Goal: Transaction & Acquisition: Book appointment/travel/reservation

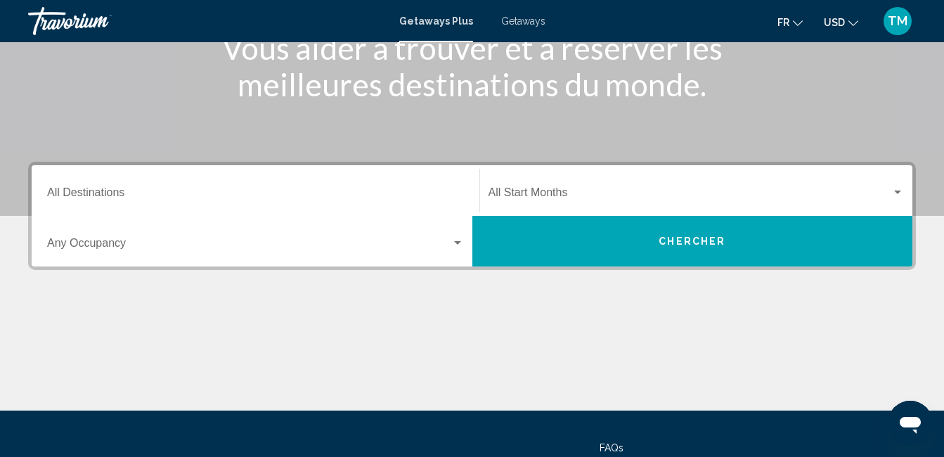
scroll to position [211, 0]
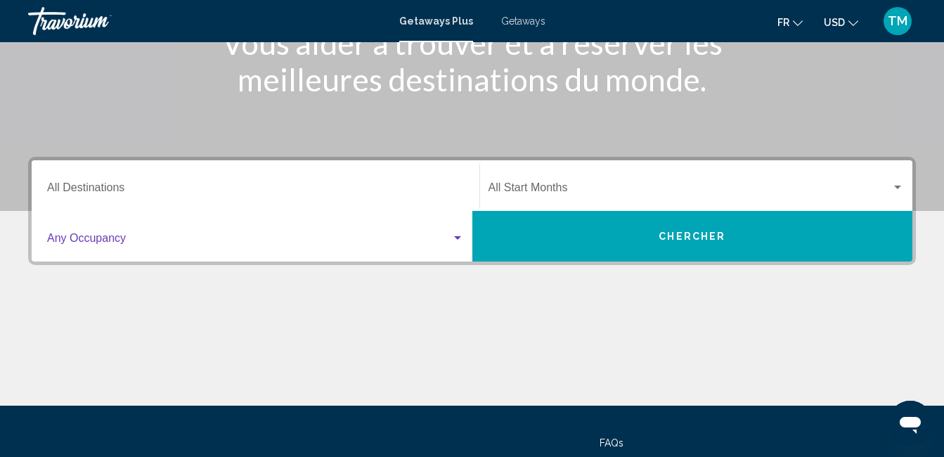
click at [117, 243] on span "Search widget" at bounding box center [249, 241] width 404 height 13
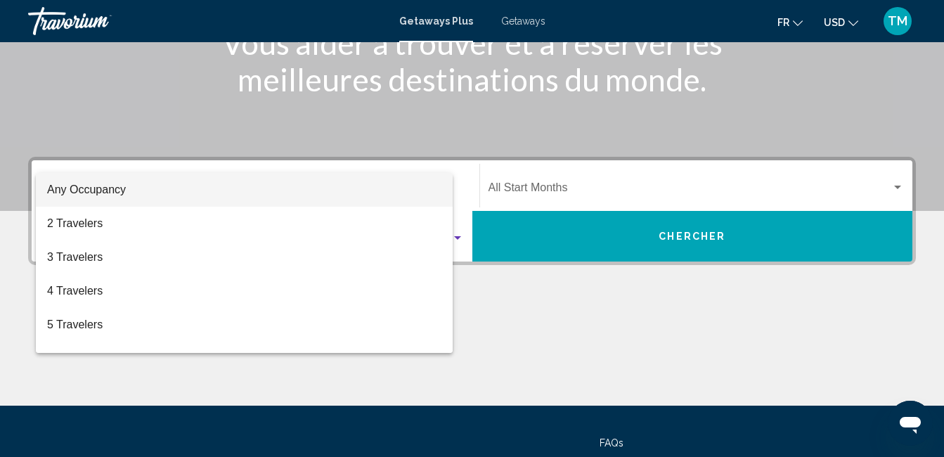
scroll to position [322, 0]
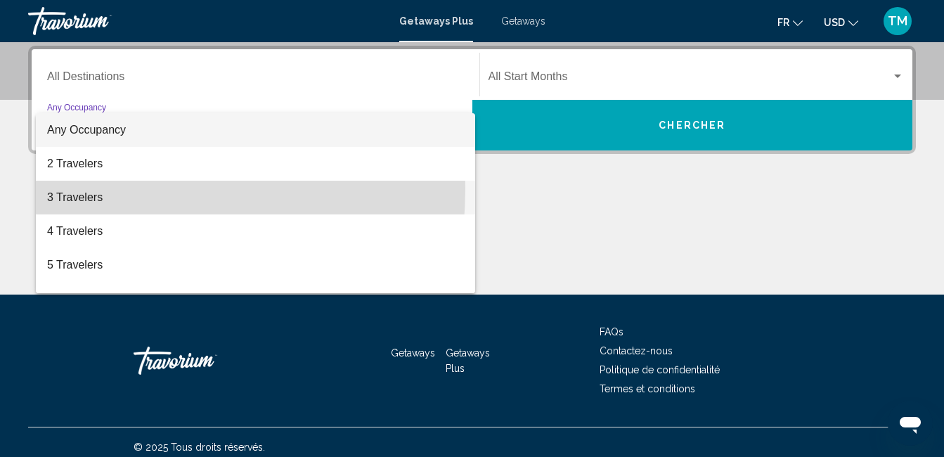
click at [82, 188] on span "3 Travelers" at bounding box center [255, 198] width 417 height 34
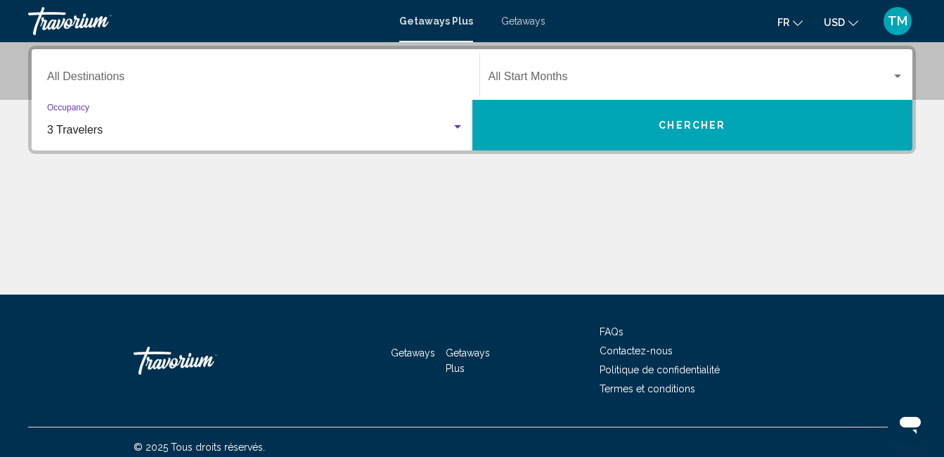
click at [108, 77] on input "Destination All Destinations" at bounding box center [255, 79] width 417 height 13
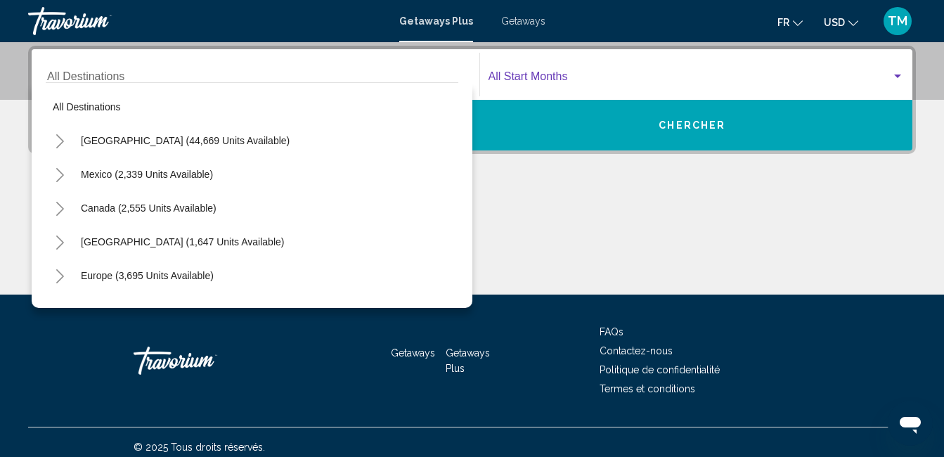
click at [517, 77] on span "Search widget" at bounding box center [691, 79] width 404 height 13
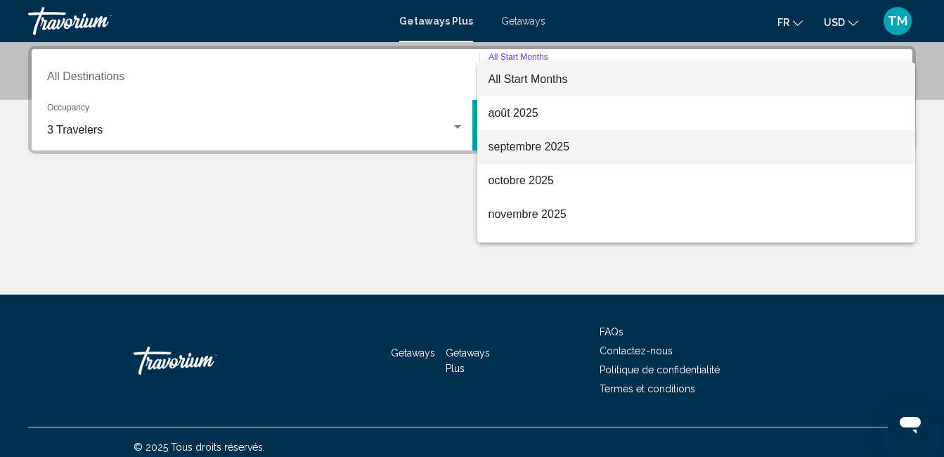
click at [536, 148] on span "septembre 2025" at bounding box center [697, 147] width 416 height 34
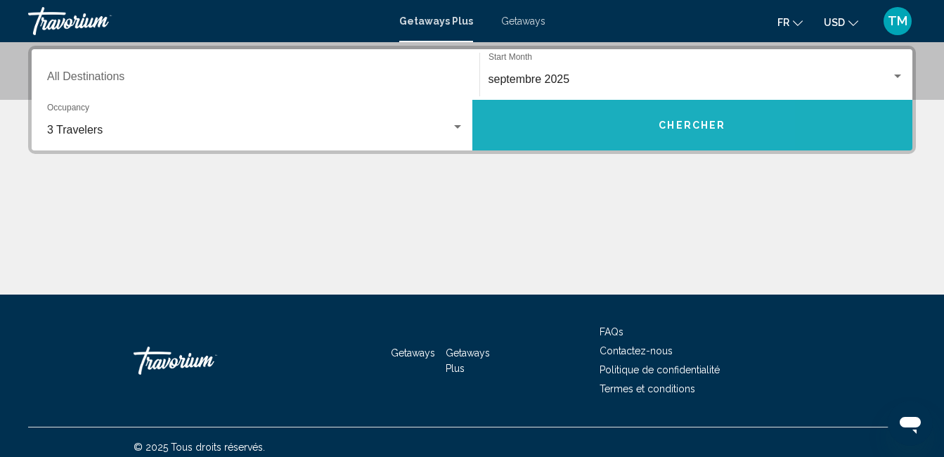
click at [586, 127] on button "Chercher" at bounding box center [692, 125] width 441 height 51
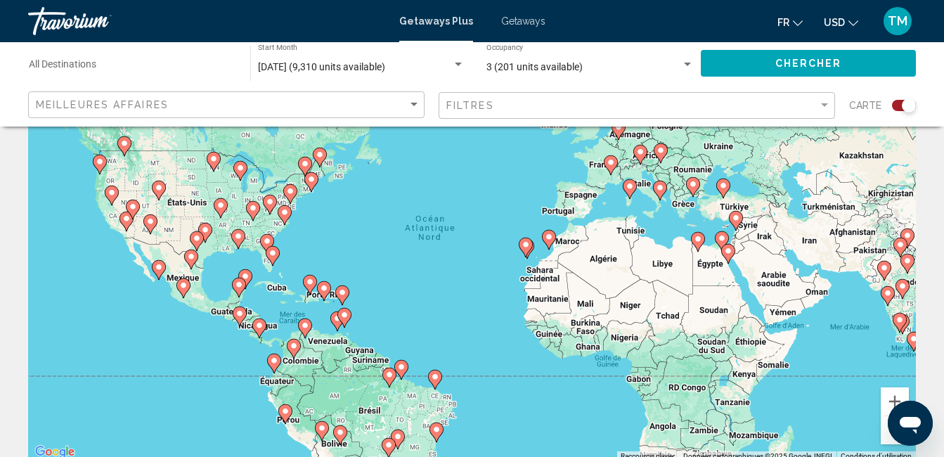
scroll to position [70, 0]
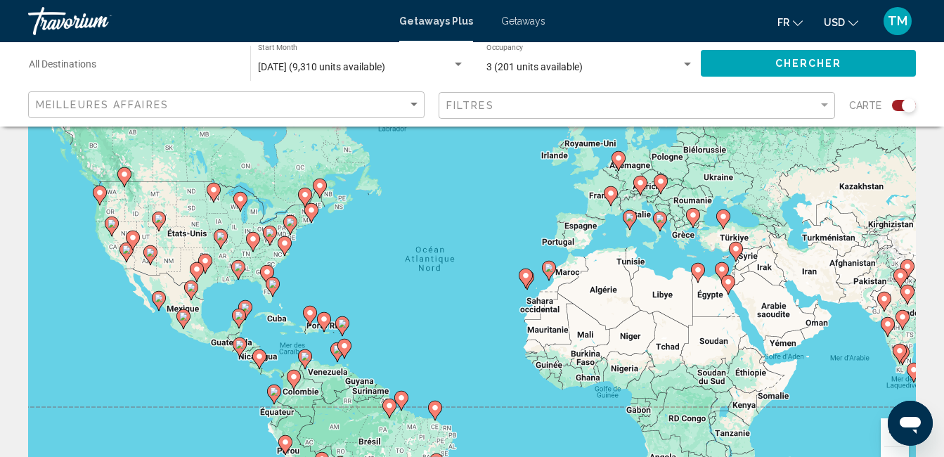
click at [414, 227] on div "Pour activer le glissement avec le clavier, appuyez sur Alt+Entrée. Une fois ce…" at bounding box center [472, 281] width 888 height 422
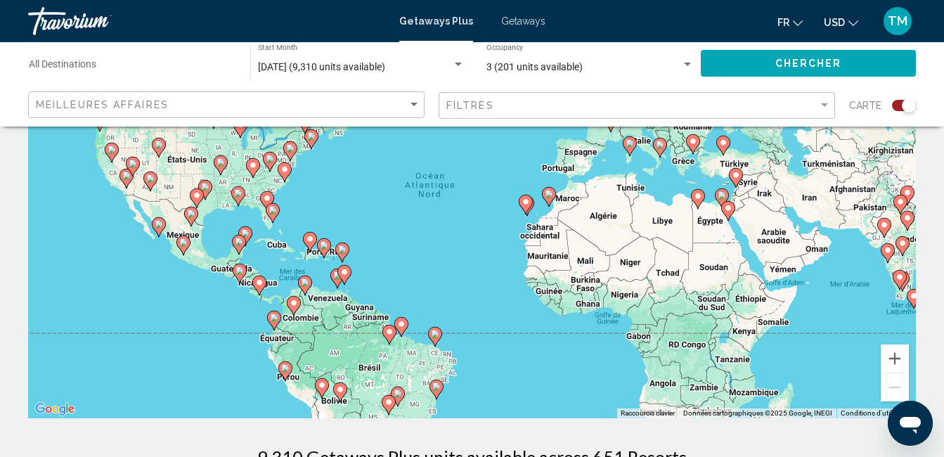
scroll to position [211, 0]
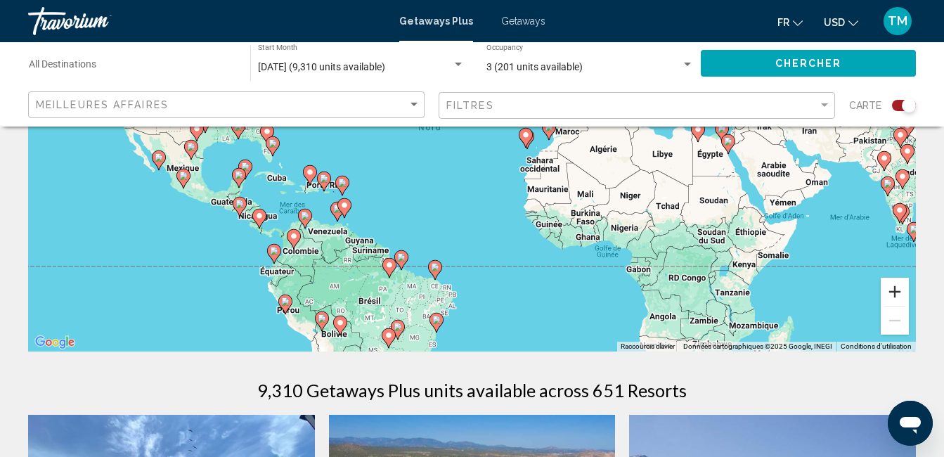
click at [902, 297] on button "Zoom avant" at bounding box center [895, 292] width 28 height 28
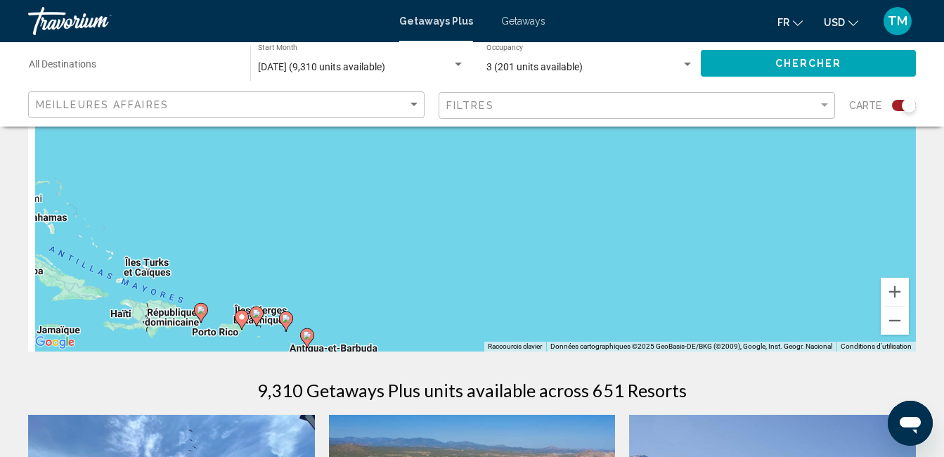
drag, startPoint x: 217, startPoint y: 212, endPoint x: 457, endPoint y: 150, distance: 247.6
click at [496, 184] on div "Pour activer le glissement avec le clavier, appuyez sur Alt+Entrée. Une fois ce…" at bounding box center [472, 141] width 888 height 422
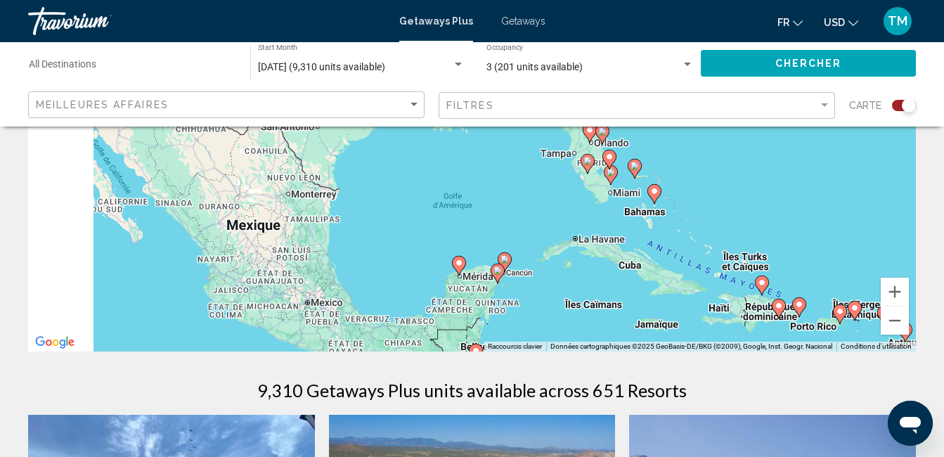
drag, startPoint x: 165, startPoint y: 198, endPoint x: 681, endPoint y: 175, distance: 517.3
click at [679, 180] on div "Pour activer le glissement avec le clavier, appuyez sur Alt+Entrée. Une fois ce…" at bounding box center [472, 141] width 888 height 422
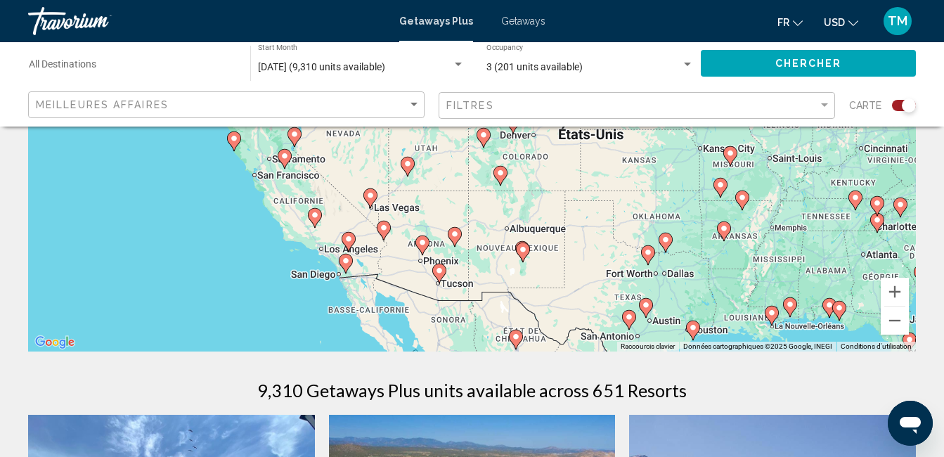
drag, startPoint x: 311, startPoint y: 214, endPoint x: 634, endPoint y: 427, distance: 386.9
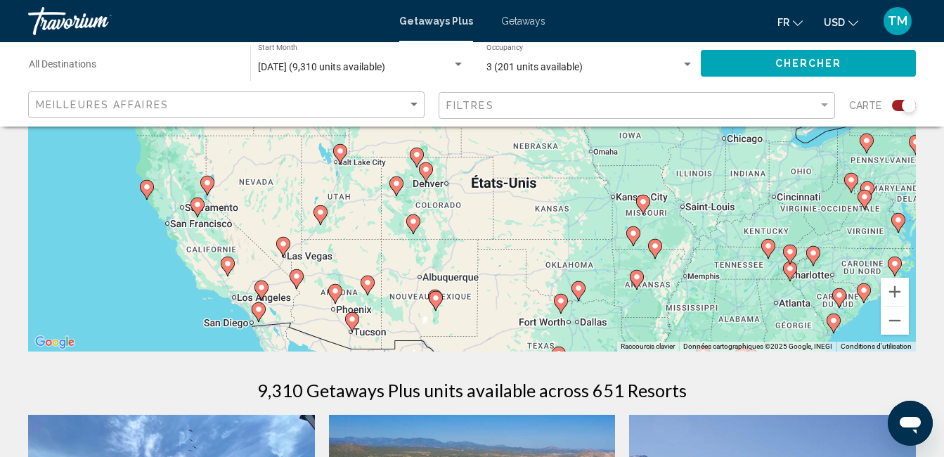
drag, startPoint x: 463, startPoint y: 219, endPoint x: 364, endPoint y: 259, distance: 107.3
click at [364, 258] on div "Pour activer le glissement avec le clavier, appuyez sur Alt+Entrée. Une fois ce…" at bounding box center [472, 141] width 888 height 422
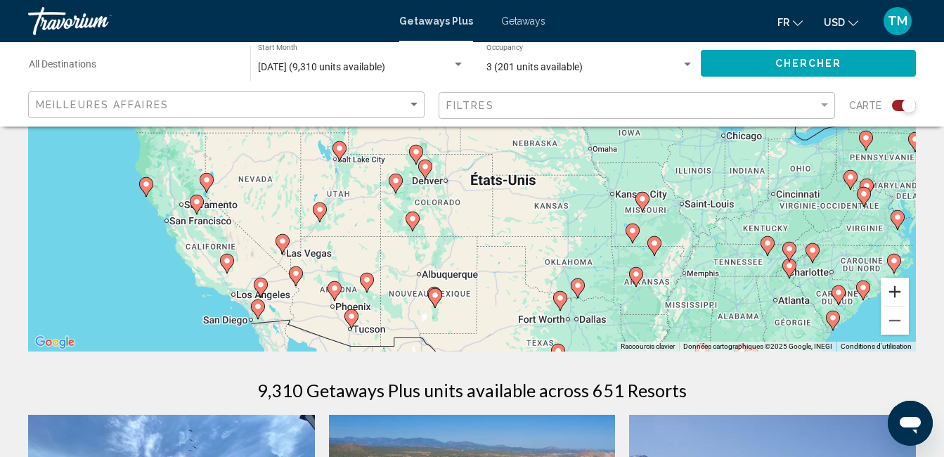
click at [895, 290] on button "Zoom avant" at bounding box center [895, 292] width 28 height 28
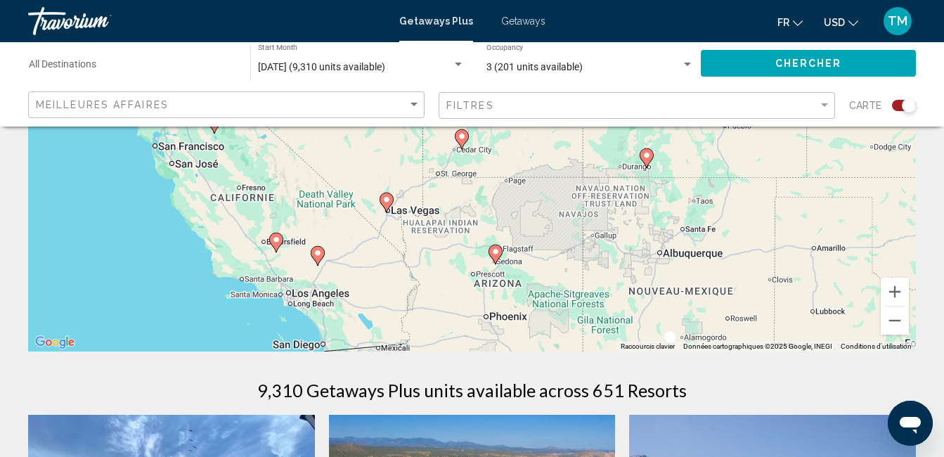
drag, startPoint x: 239, startPoint y: 304, endPoint x: 536, endPoint y: 150, distance: 335.2
click at [536, 150] on div "Pour activer le glissement avec le clavier, appuyez sur Alt+Entrée. Une fois ce…" at bounding box center [472, 141] width 888 height 422
click at [894, 287] on button "Zoom avant" at bounding box center [895, 292] width 28 height 28
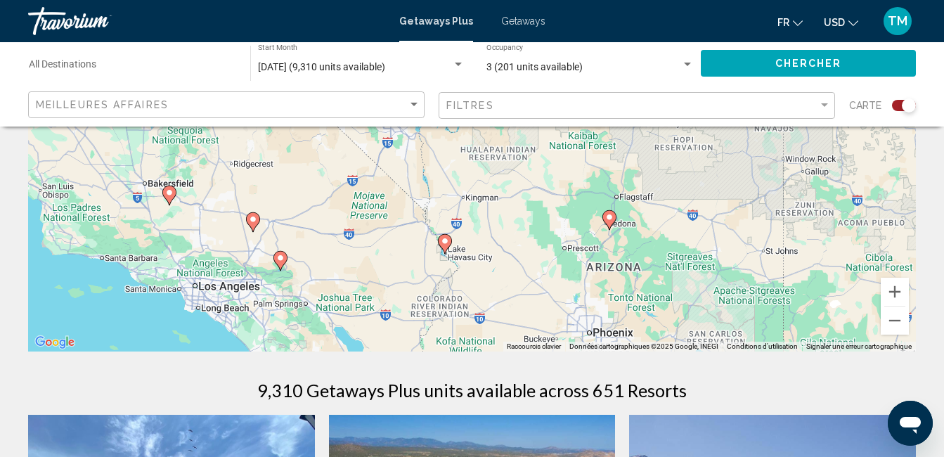
drag, startPoint x: 205, startPoint y: 271, endPoint x: 294, endPoint y: 106, distance: 187.2
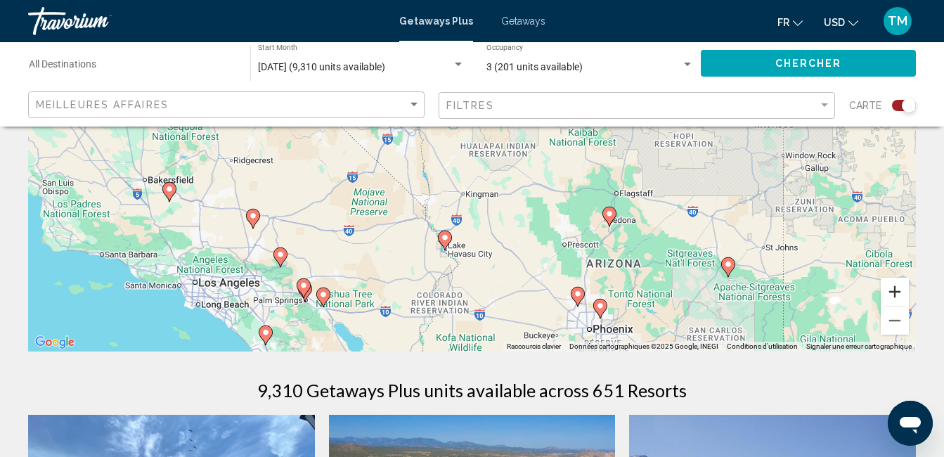
click at [889, 295] on button "Zoom avant" at bounding box center [895, 292] width 28 height 28
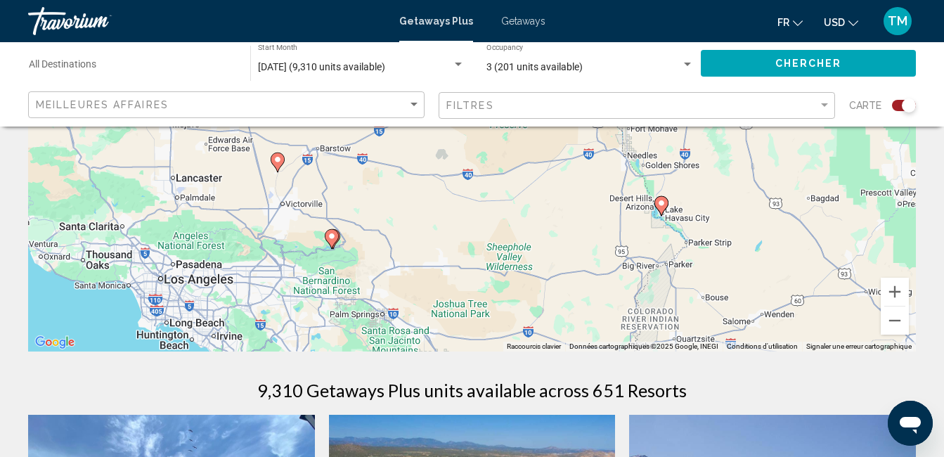
drag, startPoint x: 214, startPoint y: 326, endPoint x: 442, endPoint y: 191, distance: 264.2
click at [442, 191] on div "Pour activer le glissement avec le clavier, appuyez sur Alt+Entrée. Une fois ce…" at bounding box center [472, 141] width 888 height 422
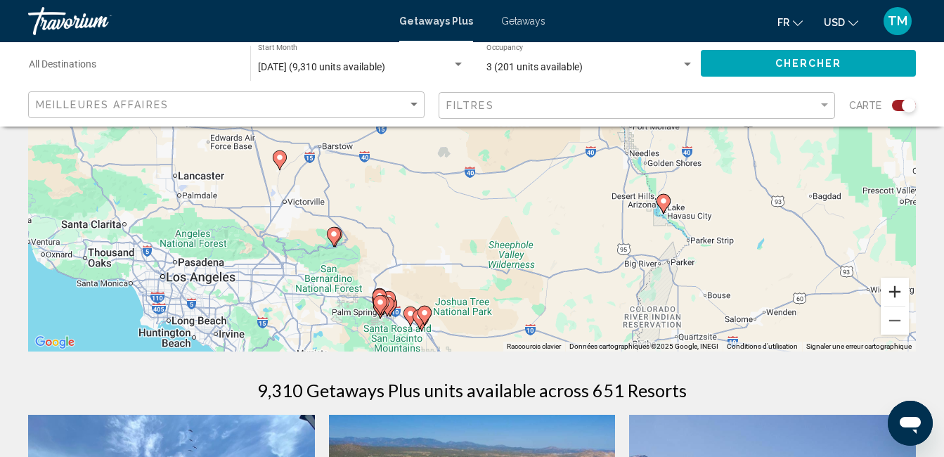
click at [890, 295] on button "Zoom avant" at bounding box center [895, 292] width 28 height 28
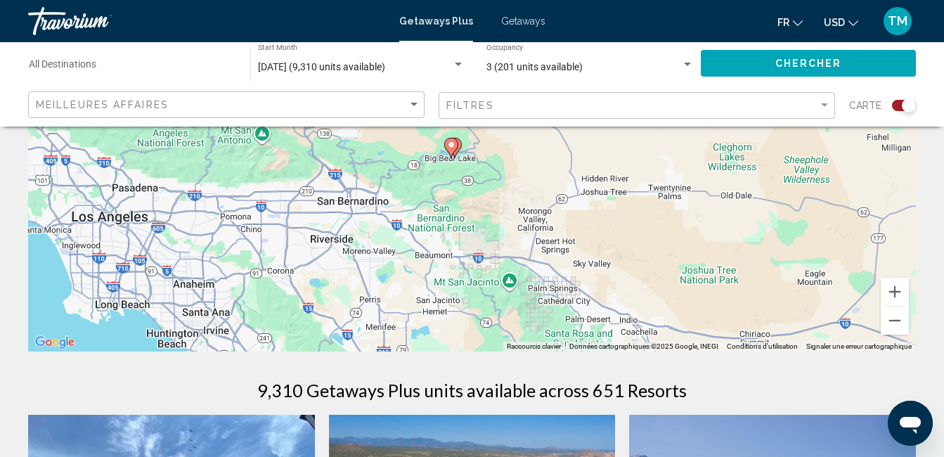
drag, startPoint x: 242, startPoint y: 341, endPoint x: 501, endPoint y: 145, distance: 324.7
click at [501, 145] on div "Pour activer le glissement avec le clavier, appuyez sur Alt+Entrée. Une fois ce…" at bounding box center [472, 141] width 888 height 422
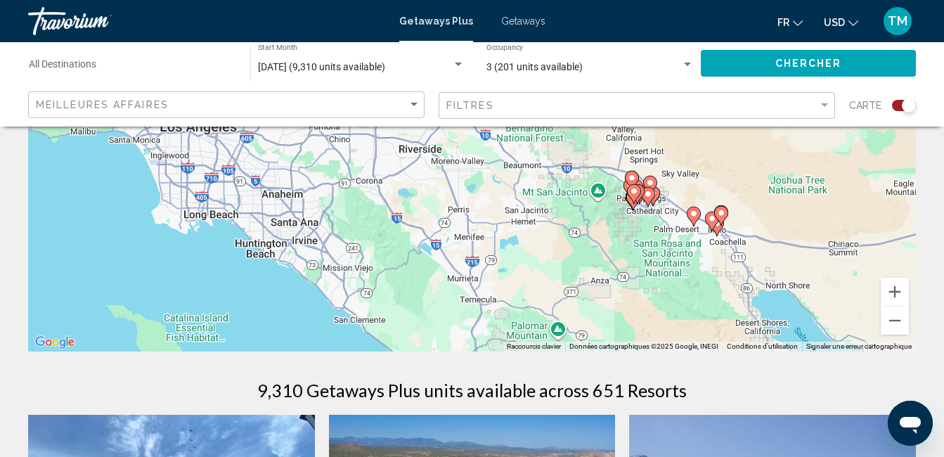
drag, startPoint x: 322, startPoint y: 287, endPoint x: 393, endPoint y: 200, distance: 112.4
click at [393, 200] on div "Pour activer le glissement avec le clavier, appuyez sur Alt+Entrée. Une fois ce…" at bounding box center [472, 141] width 888 height 422
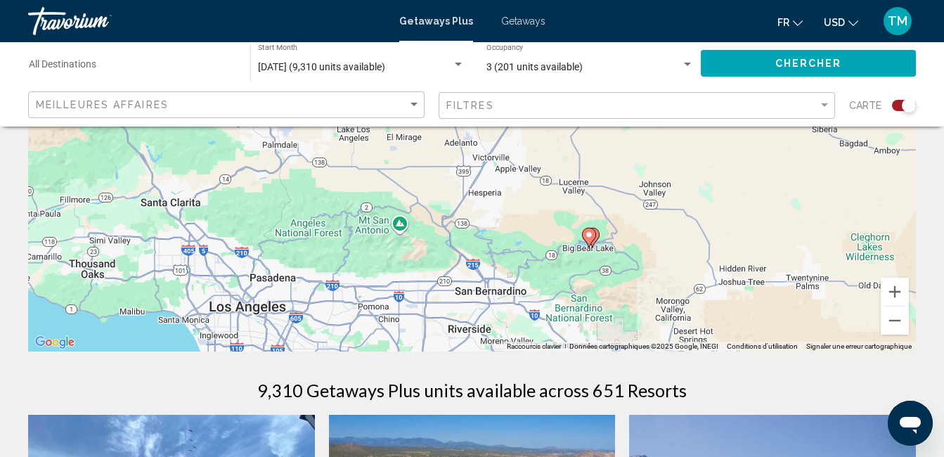
drag, startPoint x: 438, startPoint y: 307, endPoint x: 487, endPoint y: 487, distance: 186.6
click at [487, 246] on html "Passer au contenu principal Getaways Plus Getaways fr English Español Français …" at bounding box center [472, 17] width 944 height 457
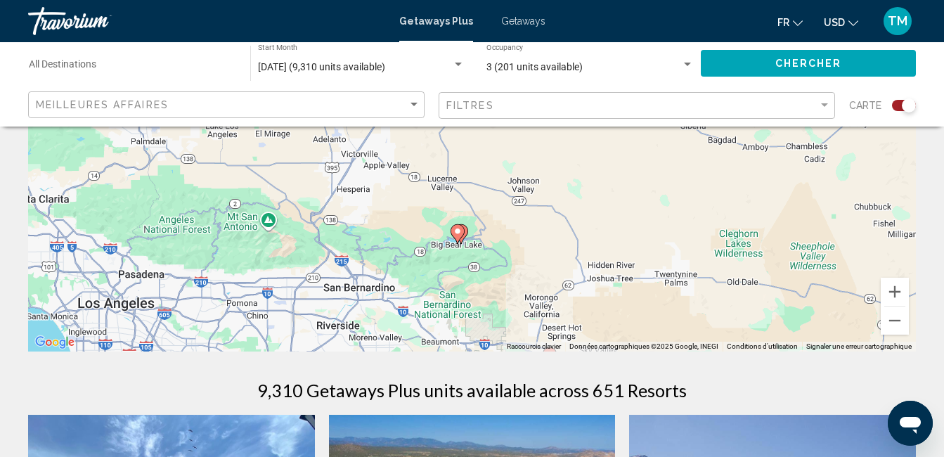
drag, startPoint x: 466, startPoint y: 261, endPoint x: 333, endPoint y: 258, distance: 132.9
click at [333, 258] on div "Pour activer le glissement avec le clavier, appuyez sur Alt+Entrée. Une fois ce…" at bounding box center [472, 141] width 888 height 422
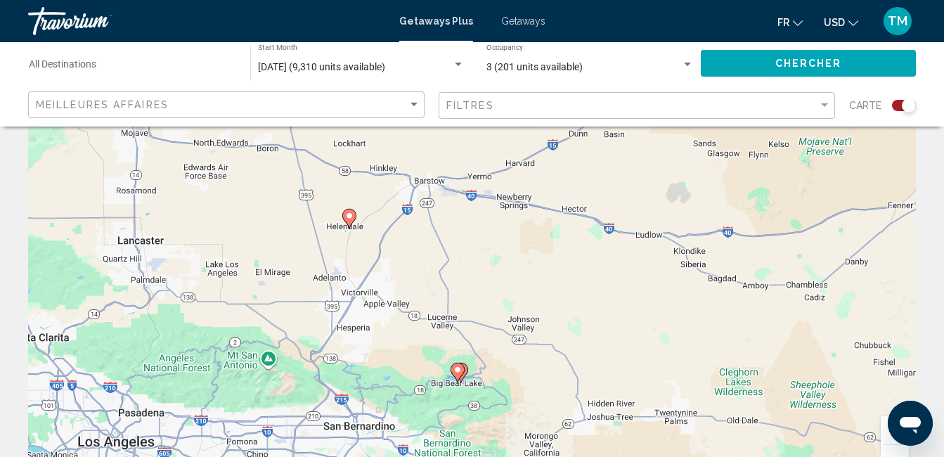
scroll to position [70, 0]
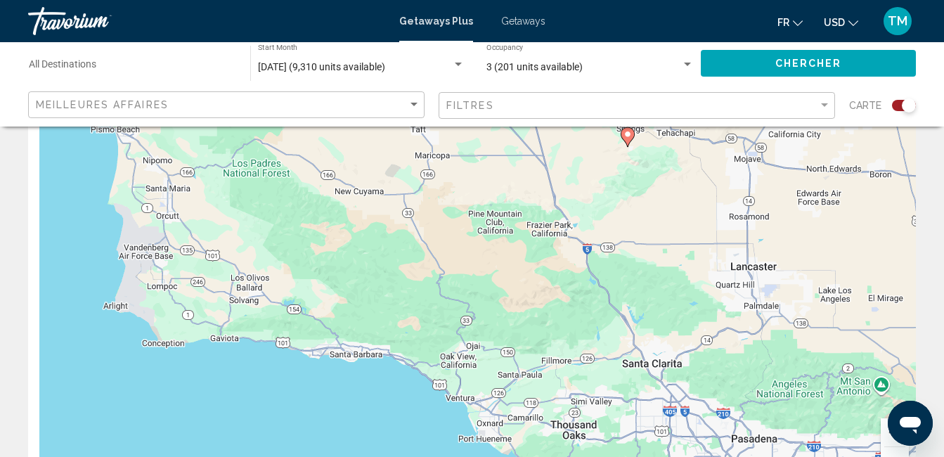
drag, startPoint x: 366, startPoint y: 362, endPoint x: 954, endPoint y: 368, distance: 587.8
click at [944, 368] on html "Passer au contenu principal Getaways Plus Getaways fr English Español Français …" at bounding box center [472, 158] width 944 height 457
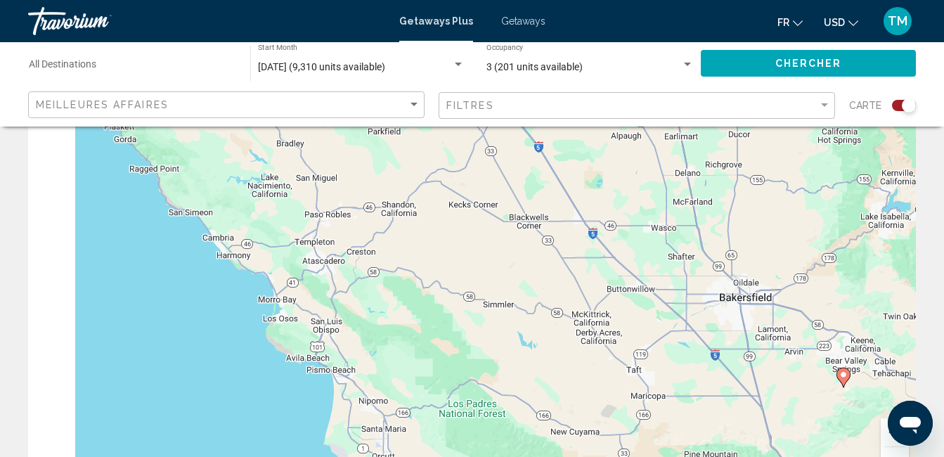
drag, startPoint x: 480, startPoint y: 219, endPoint x: 675, endPoint y: 482, distance: 327.6
click at [675, 387] on html "Passer au contenu principal Getaways Plus Getaways fr English Español Français …" at bounding box center [472, 158] width 944 height 457
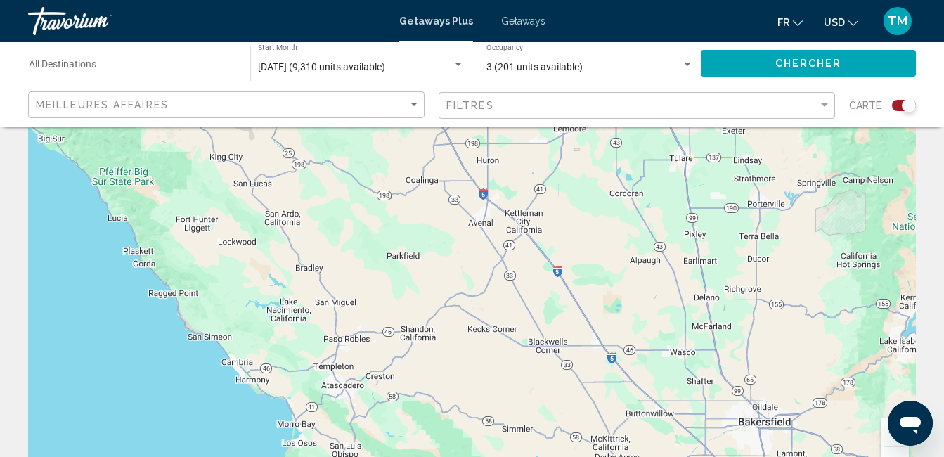
drag, startPoint x: 474, startPoint y: 284, endPoint x: 494, endPoint y: 420, distance: 137.1
click at [494, 420] on div "Pour activer le glissement avec le clavier, appuyez sur Alt+Entrée. Une fois ce…" at bounding box center [472, 281] width 888 height 422
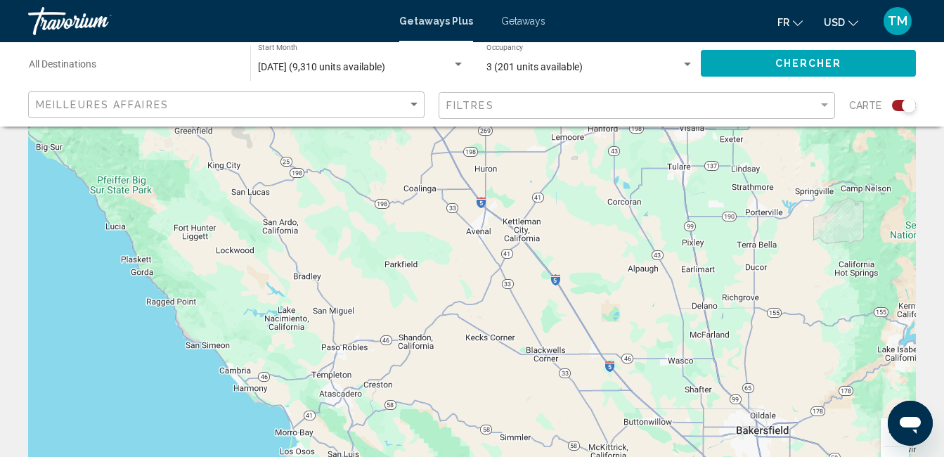
drag, startPoint x: 920, startPoint y: 423, endPoint x: 915, endPoint y: 361, distance: 62.8
click html
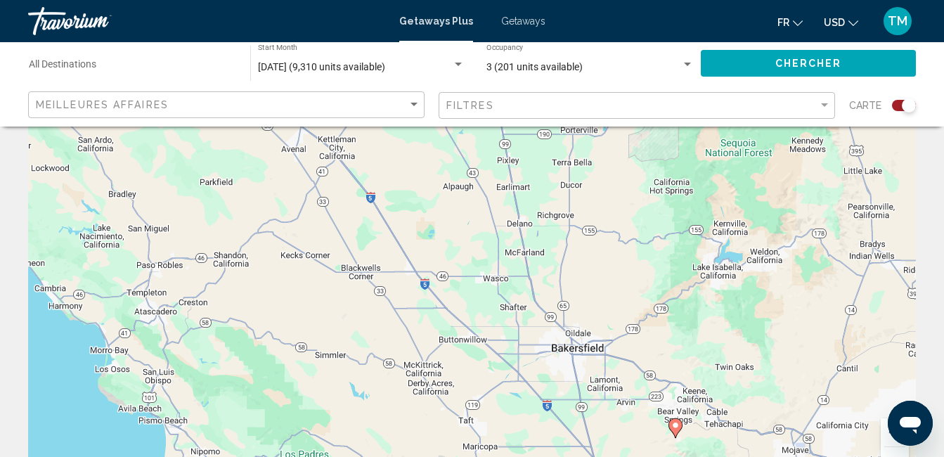
drag, startPoint x: 851, startPoint y: 382, endPoint x: 712, endPoint y: 330, distance: 148.6
click at [670, 300] on div "Pour activer le glissement avec le clavier, appuyez sur Alt+Entrée. Une fois ce…" at bounding box center [472, 281] width 888 height 422
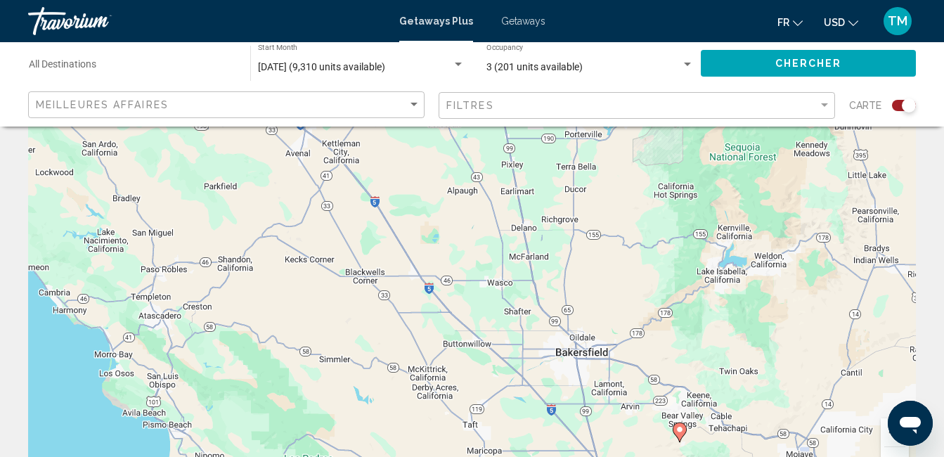
click at [894, 452] on button "Zoom arrière" at bounding box center [895, 461] width 28 height 28
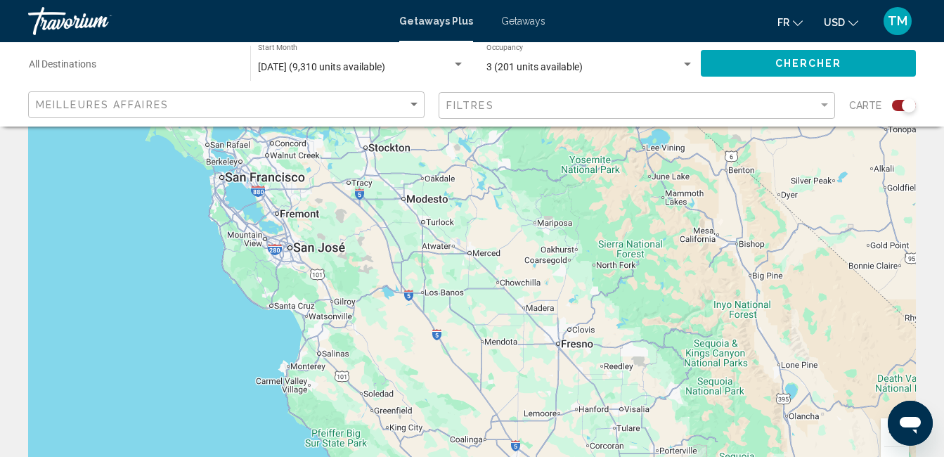
drag, startPoint x: 408, startPoint y: 200, endPoint x: 539, endPoint y: 451, distance: 283.0
click at [539, 451] on div "Pour activer le glissement avec le clavier, appuyez sur Alt+Entrée. Une fois ce…" at bounding box center [472, 281] width 888 height 422
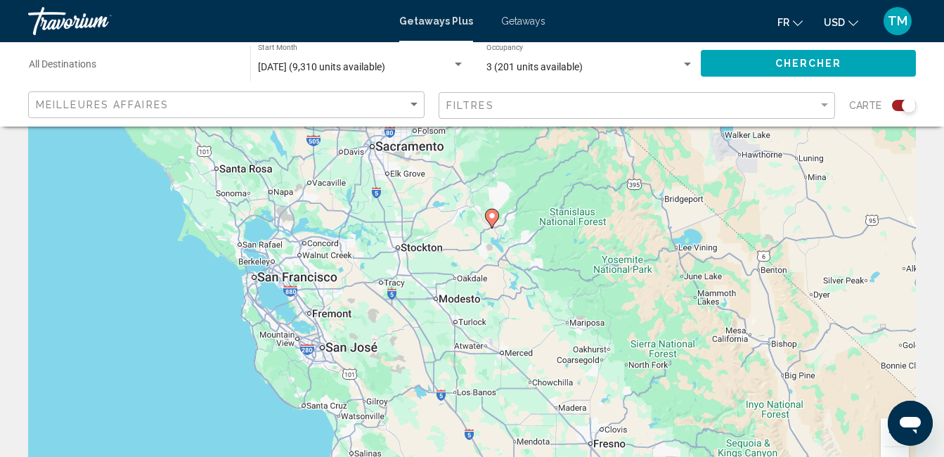
drag, startPoint x: 421, startPoint y: 236, endPoint x: 456, endPoint y: 338, distance: 108.5
click at [456, 338] on div "Pour activer le glissement avec le clavier, appuyez sur Alt+Entrée. Une fois ce…" at bounding box center [472, 281] width 888 height 422
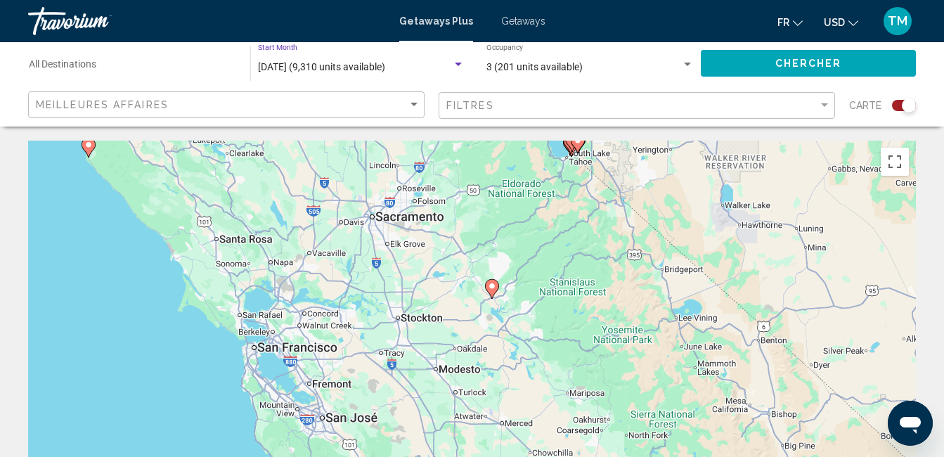
click at [385, 65] on span "[DATE] (9,310 units available)" at bounding box center [321, 66] width 127 height 11
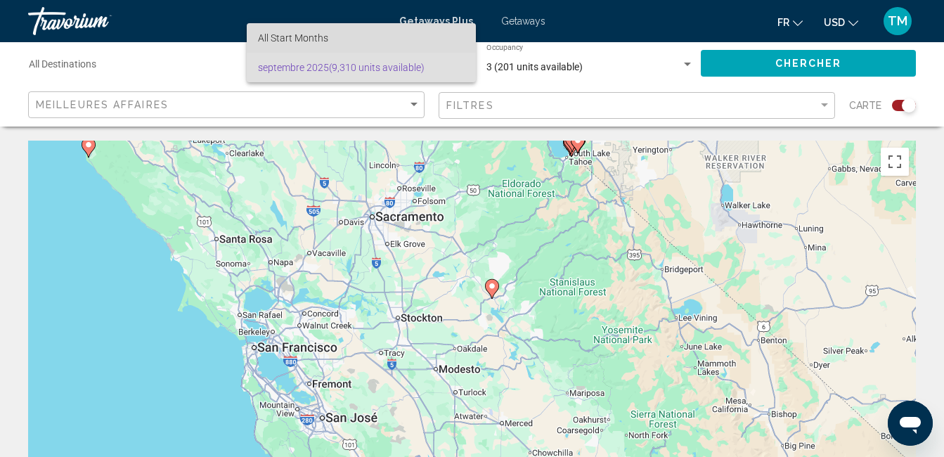
click at [340, 40] on span "All Start Months" at bounding box center [361, 38] width 207 height 30
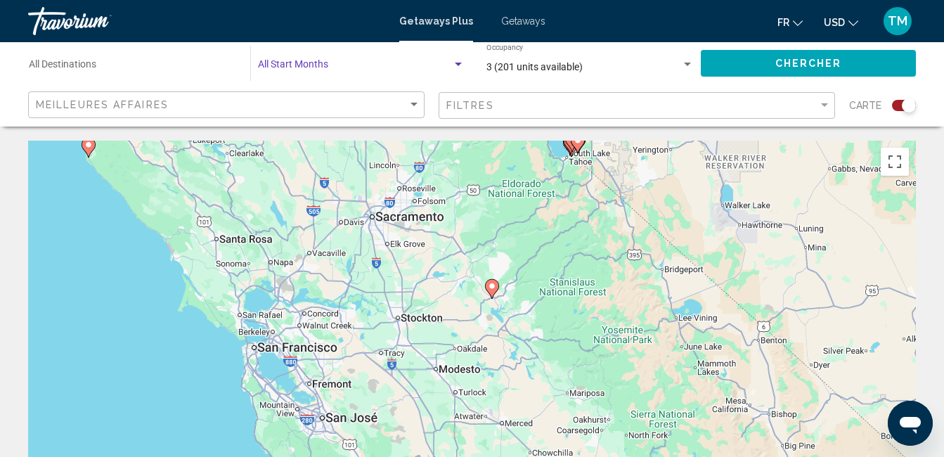
click at [458, 64] on div "Search widget" at bounding box center [458, 65] width 7 height 4
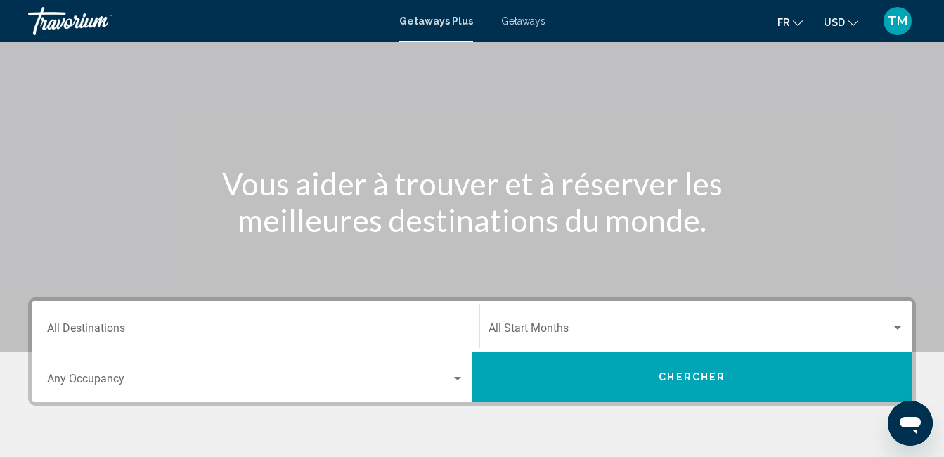
scroll to position [141, 0]
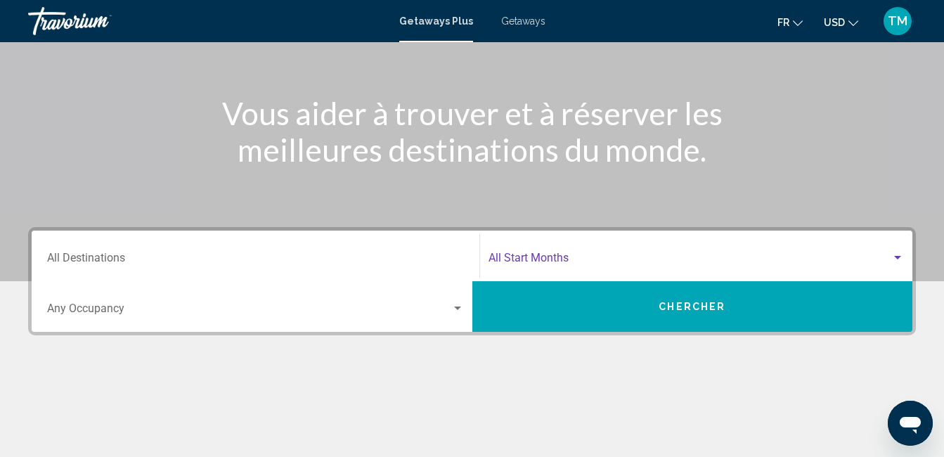
click at [535, 259] on span "Search widget" at bounding box center [691, 261] width 404 height 13
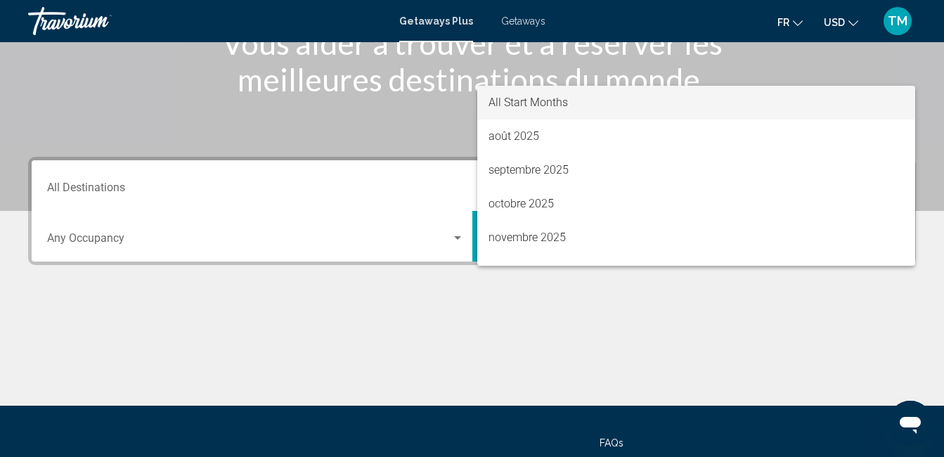
scroll to position [322, 0]
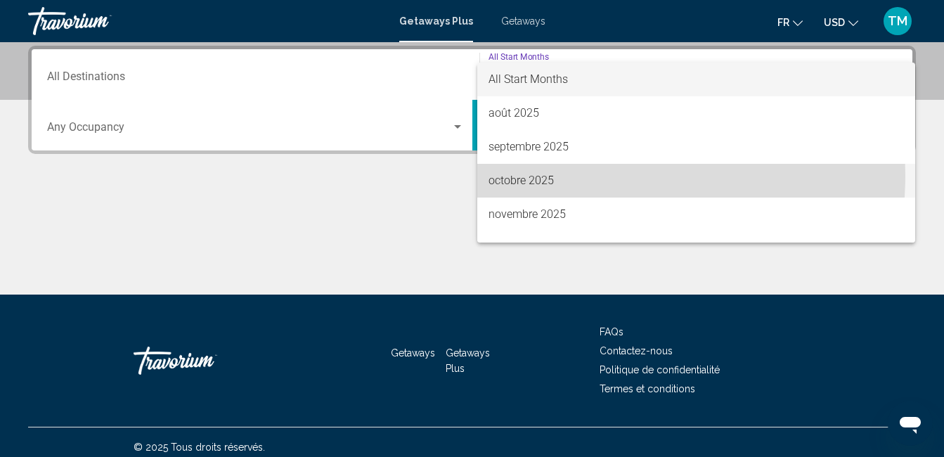
click at [555, 175] on span "octobre 2025" at bounding box center [697, 181] width 416 height 34
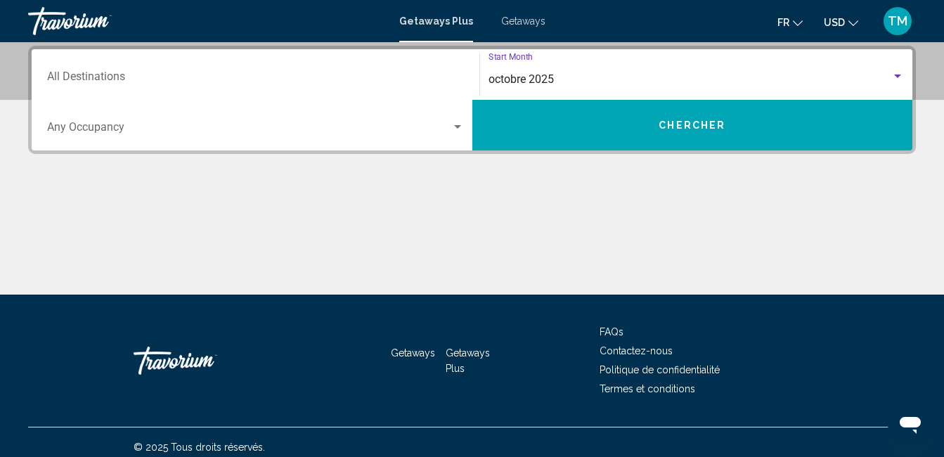
click at [153, 131] on span "Search widget" at bounding box center [249, 130] width 404 height 13
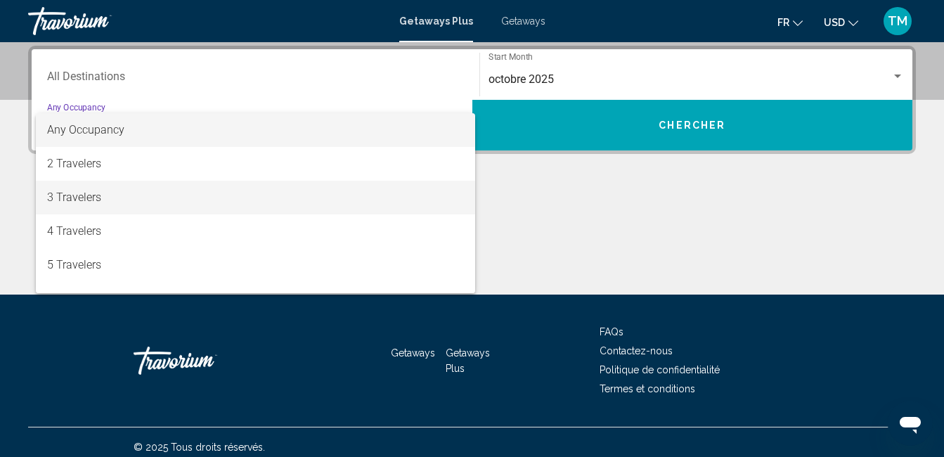
click at [130, 197] on span "3 Travelers" at bounding box center [255, 198] width 417 height 34
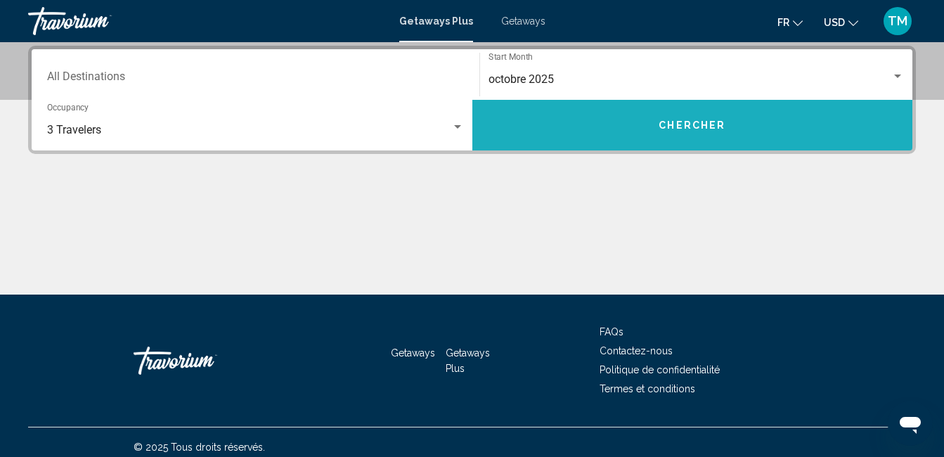
click at [779, 129] on button "Chercher" at bounding box center [692, 125] width 441 height 51
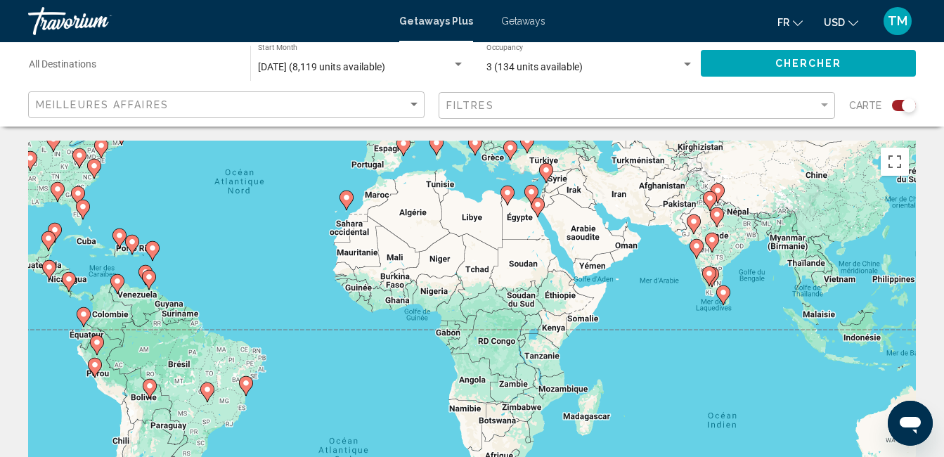
drag, startPoint x: 514, startPoint y: 337, endPoint x: 325, endPoint y: 190, distance: 239.5
click at [325, 190] on div "Pour activer le glissement avec le clavier, appuyez sur Alt+Entrée. Une fois ce…" at bounding box center [472, 352] width 888 height 422
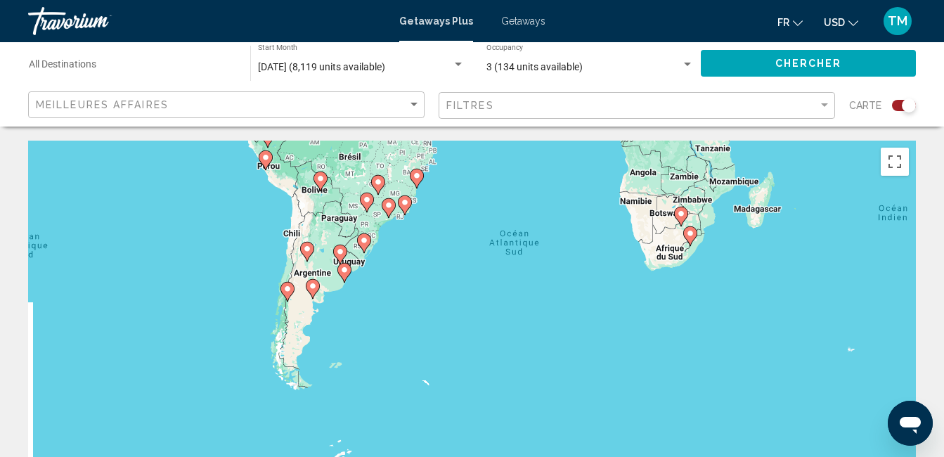
drag, startPoint x: 794, startPoint y: 354, endPoint x: 915, endPoint y: 175, distance: 216.3
click at [944, 150] on html "Passer au contenu principal Getaways Plus Getaways fr English Español Français …" at bounding box center [472, 228] width 944 height 457
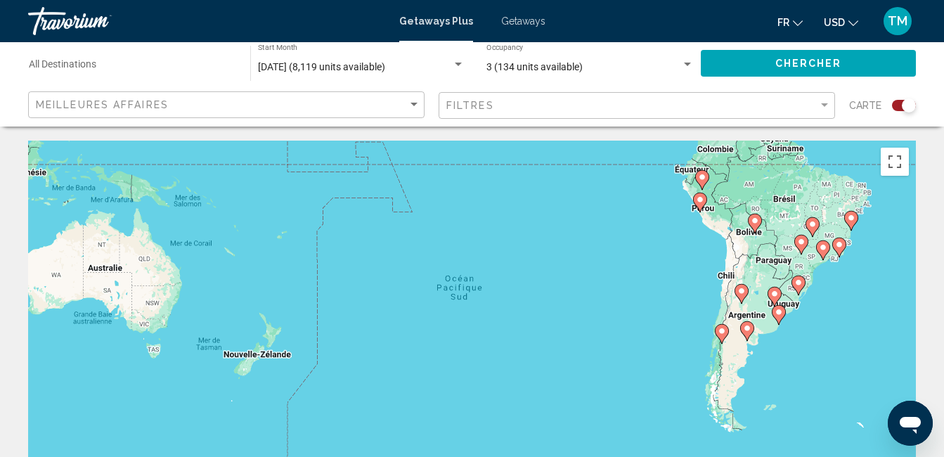
drag, startPoint x: 515, startPoint y: 288, endPoint x: 951, endPoint y: 327, distance: 438.3
click at [944, 330] on html "Passer au contenu principal Getaways Plus Getaways fr English Español Français …" at bounding box center [472, 228] width 944 height 457
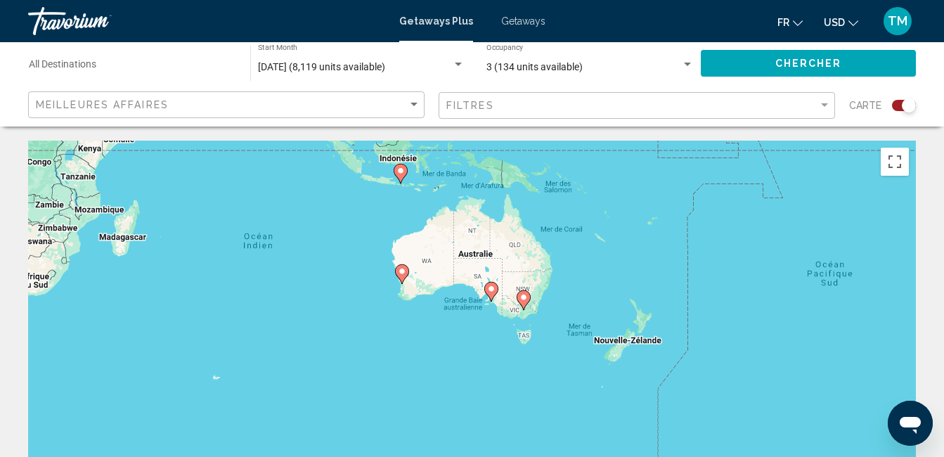
drag, startPoint x: 422, startPoint y: 271, endPoint x: 795, endPoint y: 266, distance: 373.4
click at [795, 266] on div "Pour activer le glissement avec le clavier, appuyez sur Alt+Entrée. Une fois ce…" at bounding box center [472, 352] width 888 height 422
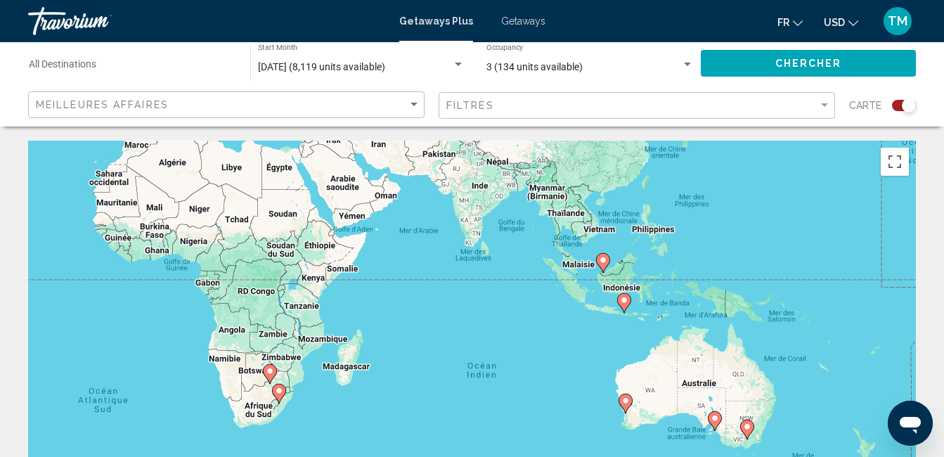
drag, startPoint x: 536, startPoint y: 219, endPoint x: 756, endPoint y: 332, distance: 247.5
click at [756, 332] on div "Pour activer le glissement avec le clavier, appuyez sur Alt+Entrée. Une fois ce…" at bounding box center [472, 352] width 888 height 422
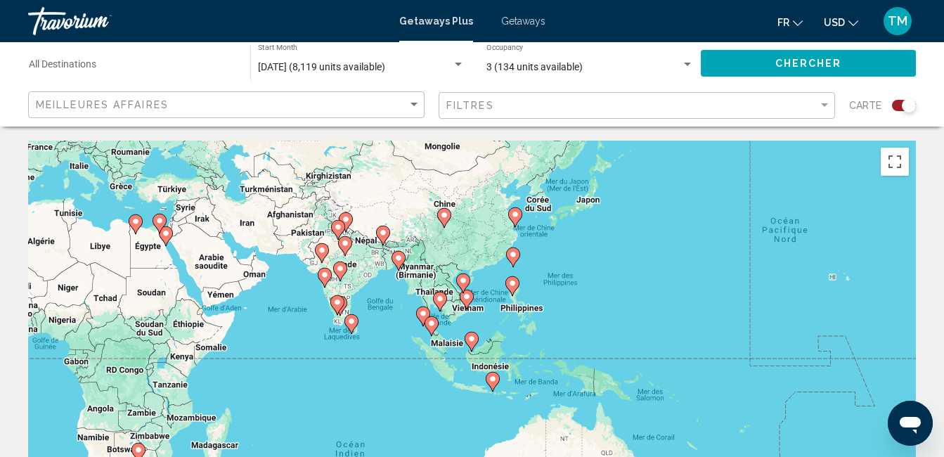
drag, startPoint x: 689, startPoint y: 252, endPoint x: 558, endPoint y: 334, distance: 155.1
click at [558, 334] on div "Pour activer le glissement avec le clavier, appuyez sur Alt+Entrée. Une fois ce…" at bounding box center [472, 352] width 888 height 422
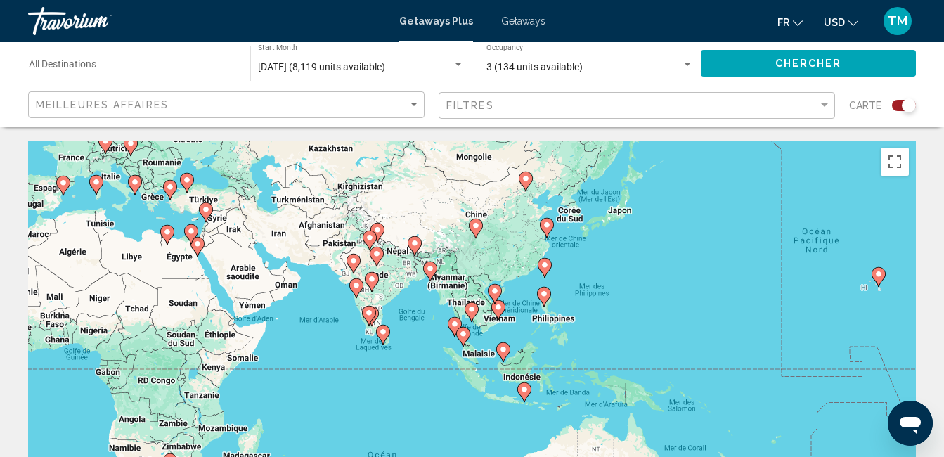
drag, startPoint x: 792, startPoint y: 319, endPoint x: 798, endPoint y: 340, distance: 21.3
click at [813, 364] on div "Pour activer le glissement avec le clavier, appuyez sur Alt+Entrée. Une fois ce…" at bounding box center [472, 352] width 888 height 422
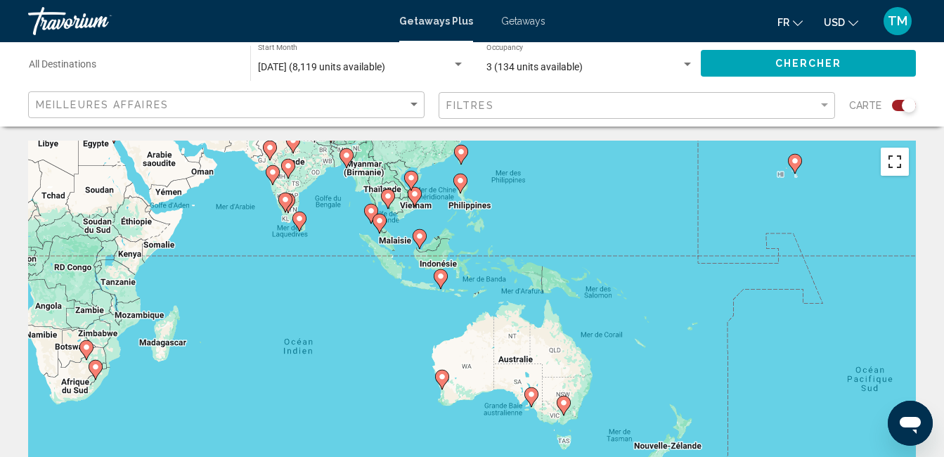
click at [892, 160] on button "Passer en plein écran" at bounding box center [895, 162] width 28 height 28
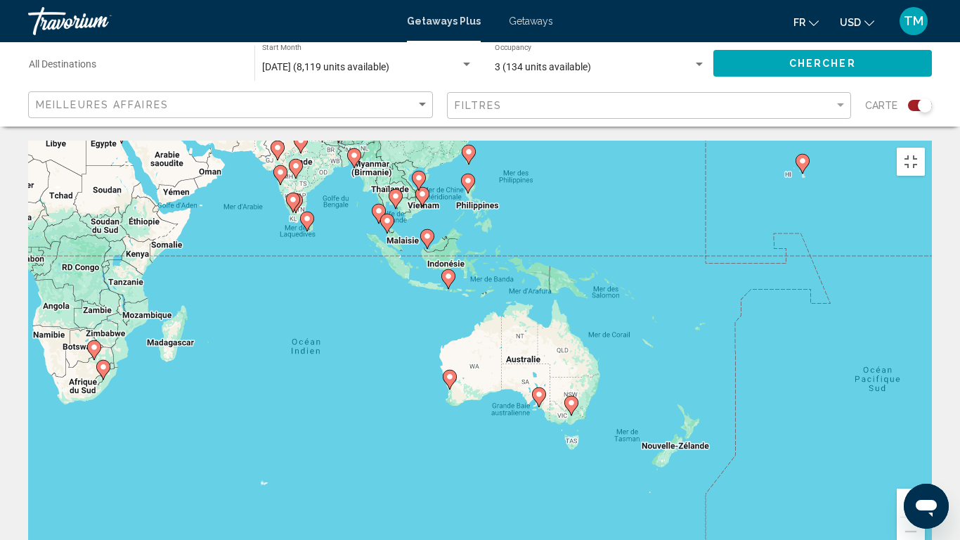
click at [925, 456] on button "Zoom avant" at bounding box center [911, 503] width 28 height 28
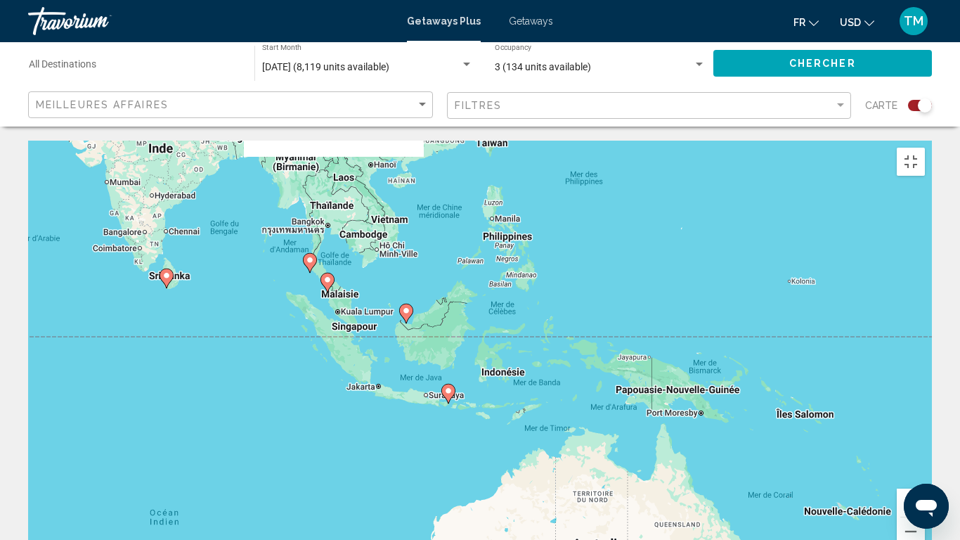
drag, startPoint x: 542, startPoint y: 50, endPoint x: 574, endPoint y: 229, distance: 181.4
click at [574, 229] on div "Pour activer le glissement avec le clavier, appuyez sur Alt+Entrée. Une fois ce…" at bounding box center [480, 352] width 904 height 422
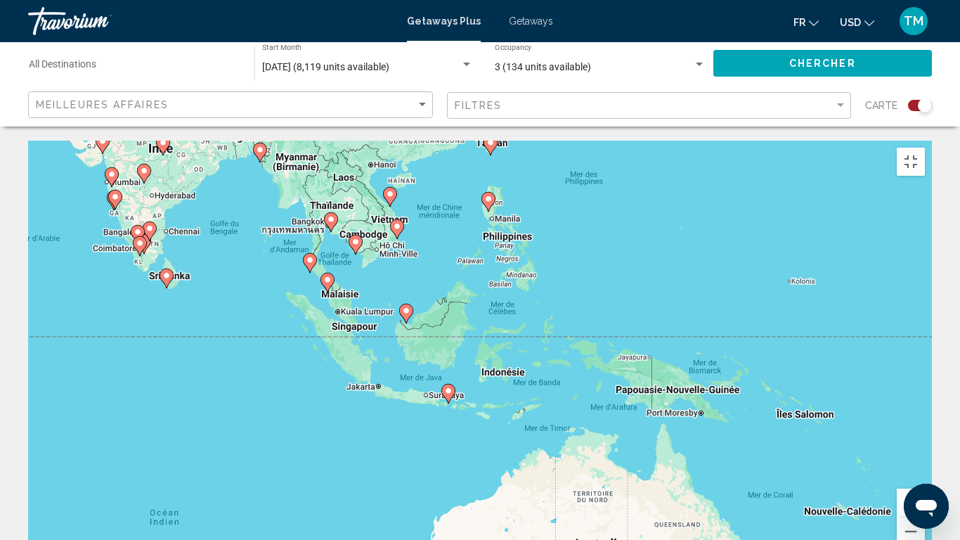
click at [925, 456] on button "Zoom avant" at bounding box center [911, 503] width 28 height 28
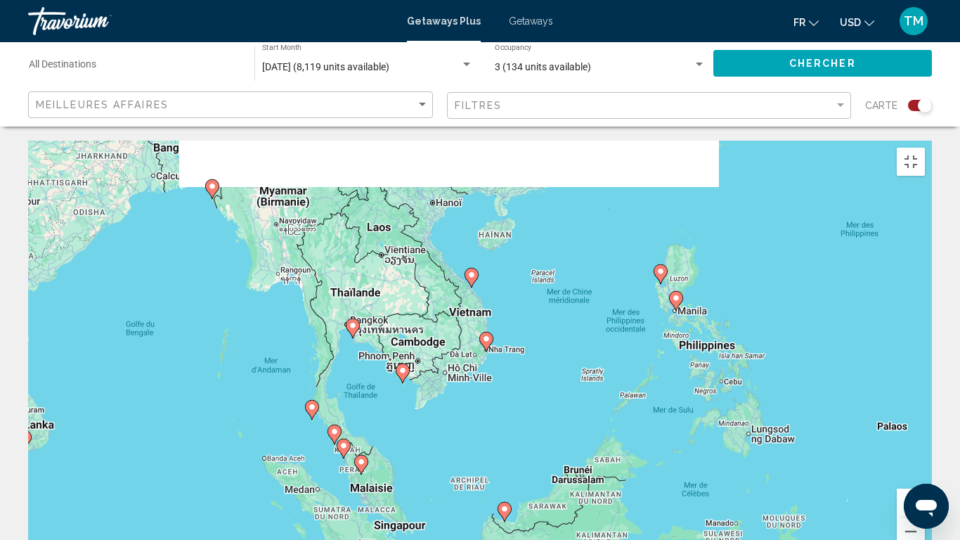
drag, startPoint x: 508, startPoint y: 115, endPoint x: 677, endPoint y: 341, distance: 282.2
click at [678, 342] on div "Pour activer le glissement avec le clavier, appuyez sur Alt+Entrée. Une fois ce…" at bounding box center [480, 352] width 904 height 422
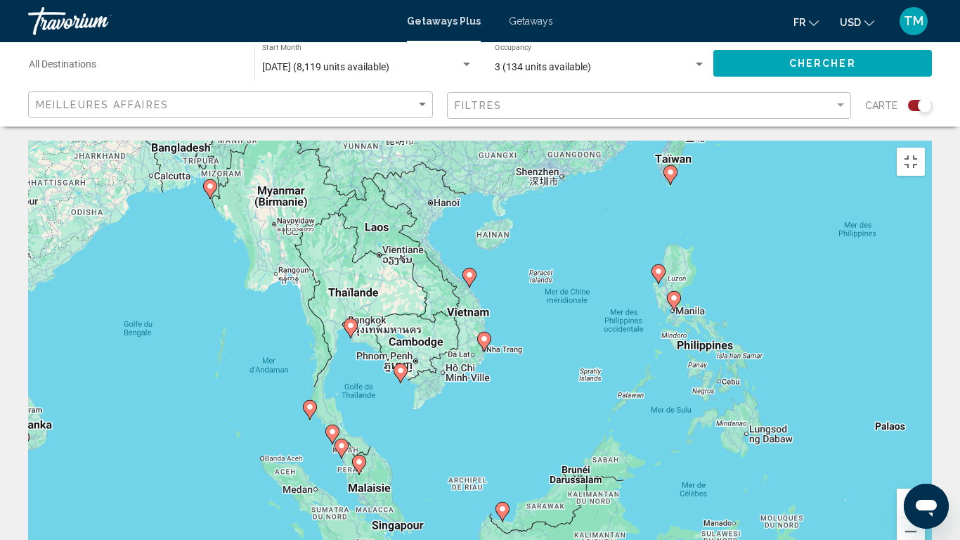
click at [925, 456] on button "Zoom avant" at bounding box center [911, 503] width 28 height 28
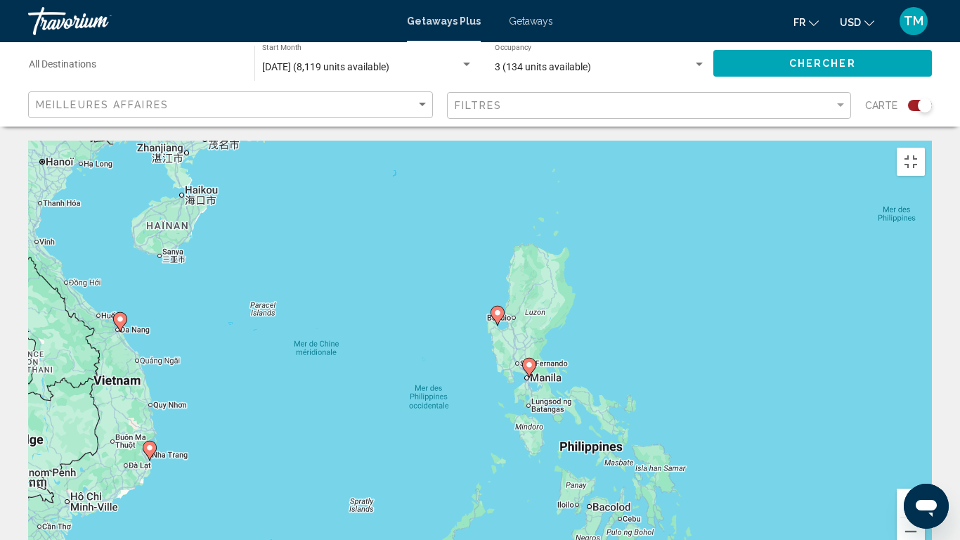
drag, startPoint x: 707, startPoint y: 82, endPoint x: 368, endPoint y: 186, distance: 354.5
click at [368, 186] on div "Pour activer le glissement avec le clavier, appuyez sur Alt+Entrée. Une fois ce…" at bounding box center [480, 352] width 904 height 422
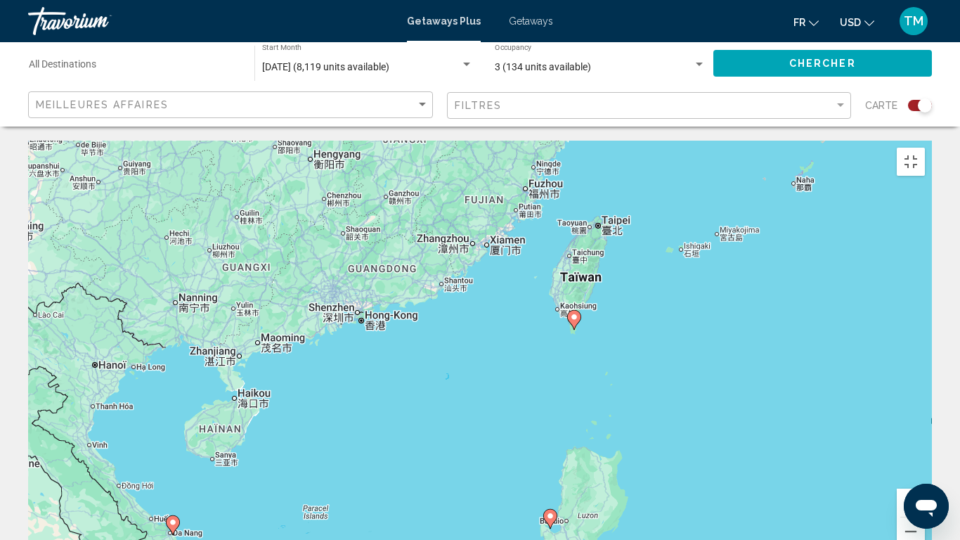
drag, startPoint x: 583, startPoint y: 87, endPoint x: 633, endPoint y: 291, distance: 210.1
click at [633, 291] on div "Pour activer le glissement avec le clavier, appuyez sur Alt+Entrée. Une fois ce…" at bounding box center [480, 352] width 904 height 422
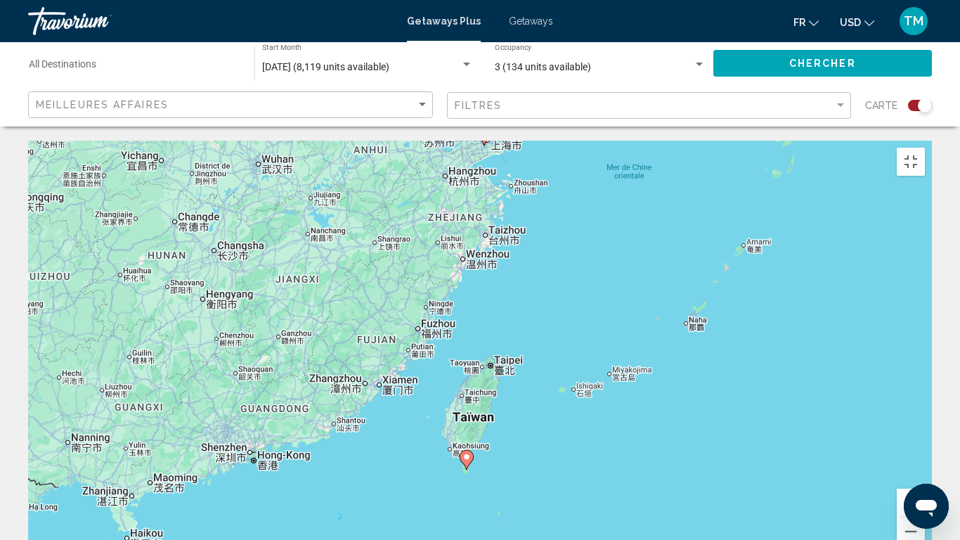
drag, startPoint x: 674, startPoint y: 237, endPoint x: 687, endPoint y: 207, distance: 32.4
click at [660, 264] on div "Pour activer le glissement avec le clavier, appuyez sur Alt+Entrée. Une fois ce…" at bounding box center [480, 352] width 904 height 422
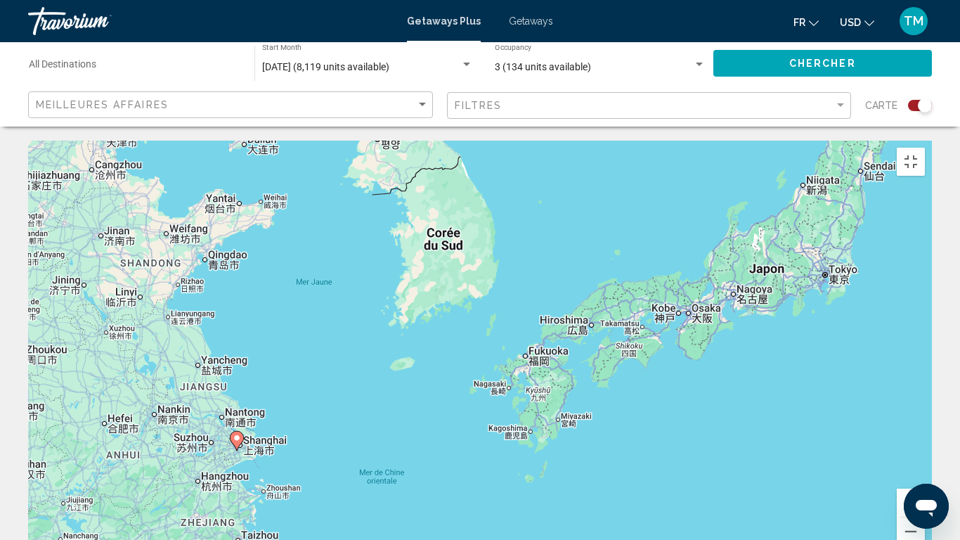
drag, startPoint x: 585, startPoint y: 119, endPoint x: 335, endPoint y: 423, distance: 393.7
click at [335, 423] on div "Pour activer le glissement avec le clavier, appuyez sur Alt+Entrée. Une fois ce…" at bounding box center [480, 352] width 904 height 422
click at [236, 434] on image "Main content" at bounding box center [237, 438] width 8 height 8
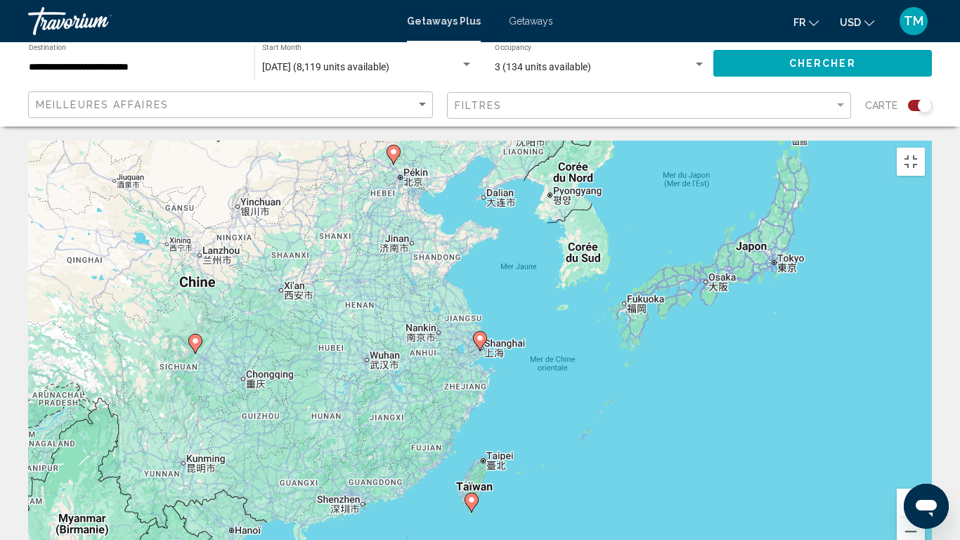
click at [479, 334] on image "Main content" at bounding box center [480, 338] width 8 height 8
type input "**********"
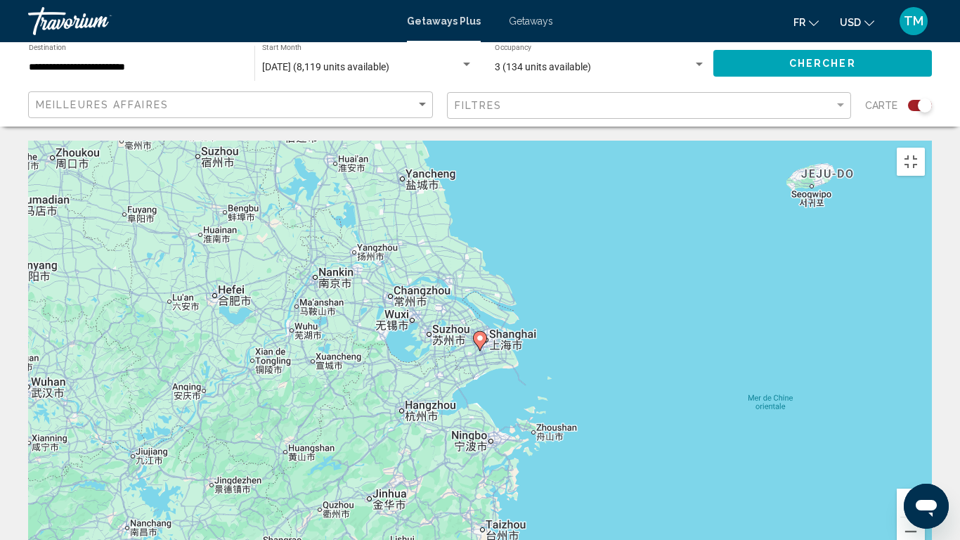
click at [478, 334] on image "Main content" at bounding box center [480, 338] width 8 height 8
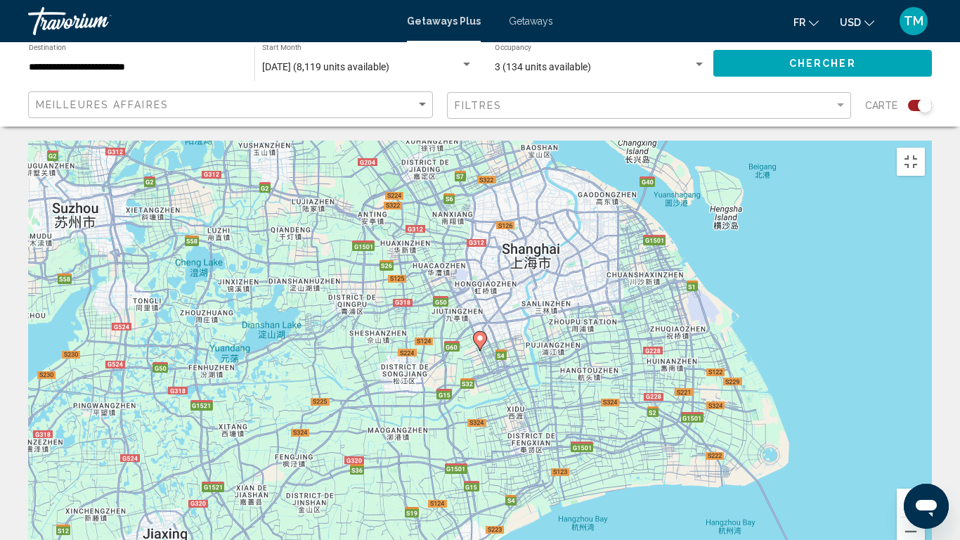
click at [479, 334] on image "Main content" at bounding box center [480, 338] width 8 height 8
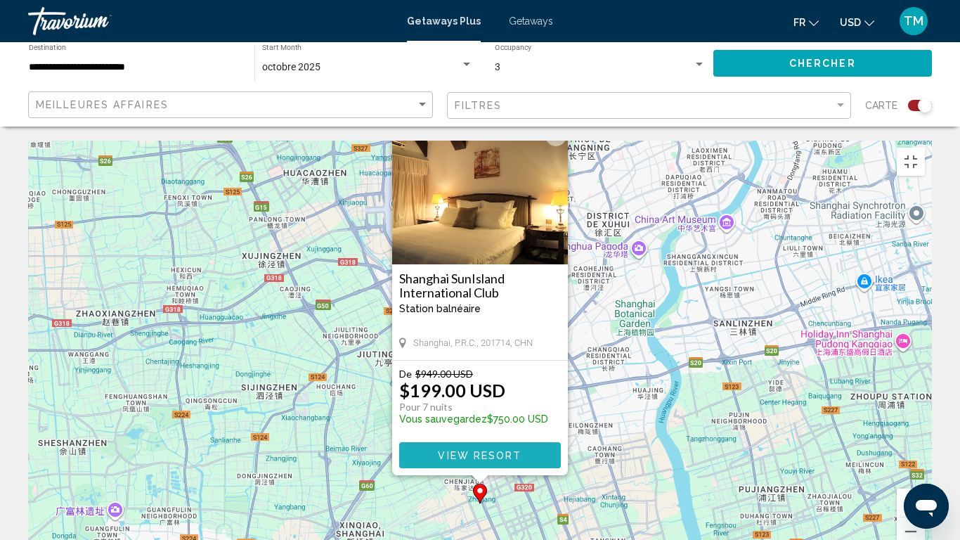
click at [437, 442] on button "View Resort" at bounding box center [480, 455] width 162 height 26
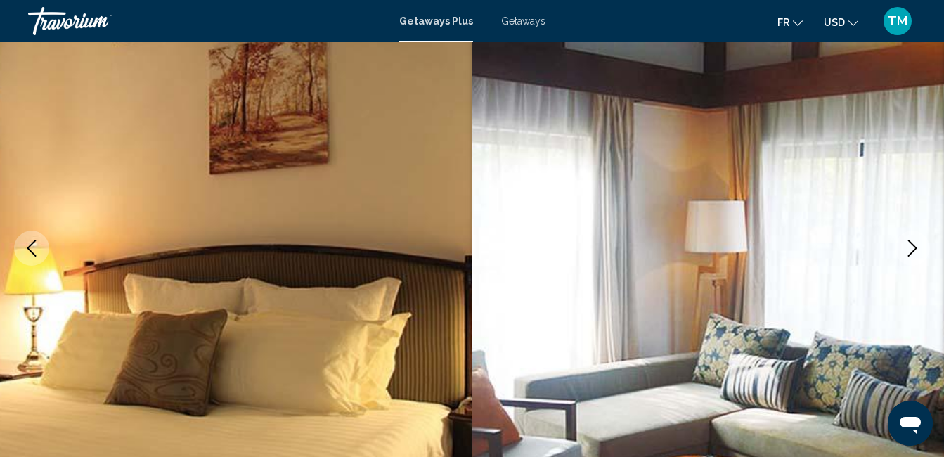
scroll to position [211, 0]
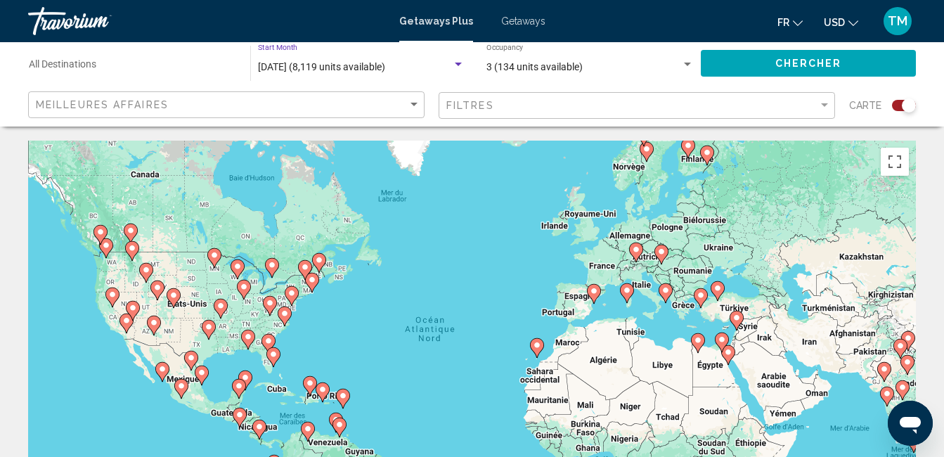
click at [360, 71] on span "[DATE] (8,119 units available)" at bounding box center [321, 66] width 127 height 11
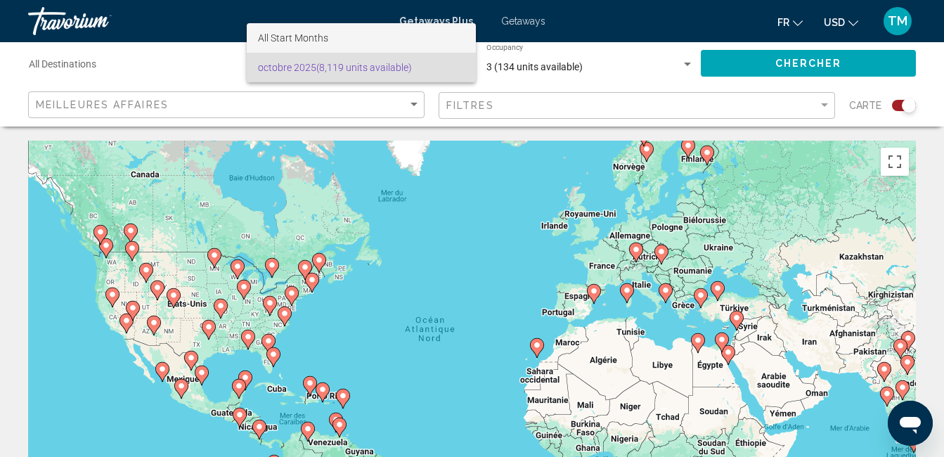
click at [273, 39] on span "All Start Months" at bounding box center [293, 37] width 70 height 11
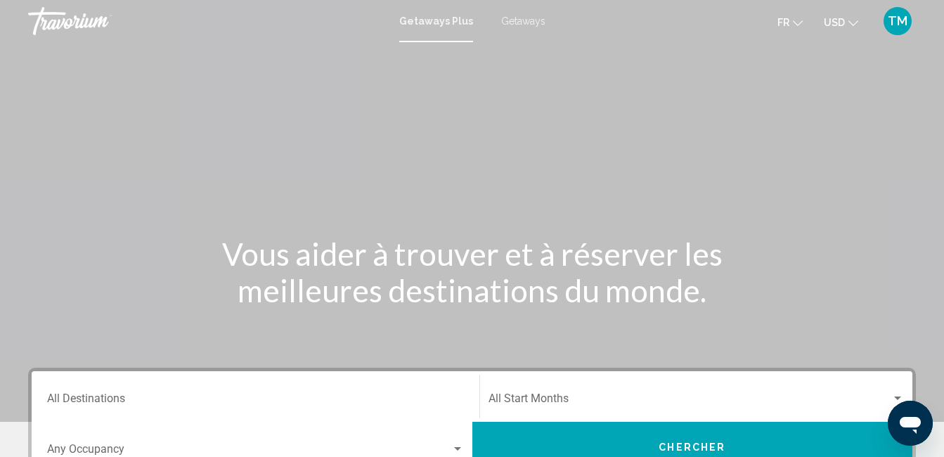
click at [487, 403] on div "Start Month All Start Months" at bounding box center [696, 397] width 433 height 44
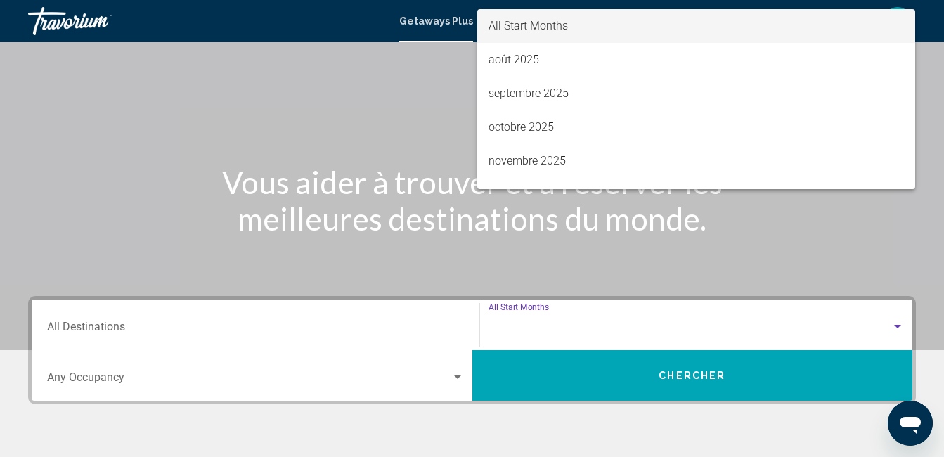
scroll to position [322, 0]
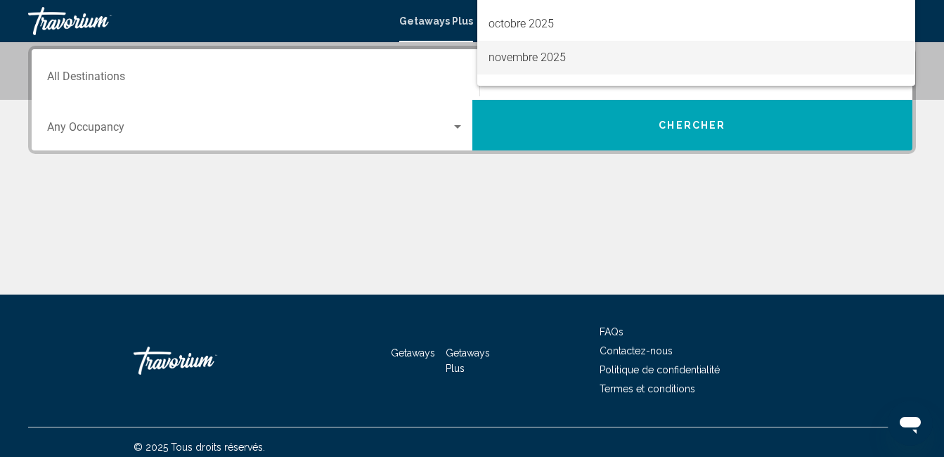
click at [552, 60] on span "novembre 2025" at bounding box center [697, 58] width 416 height 34
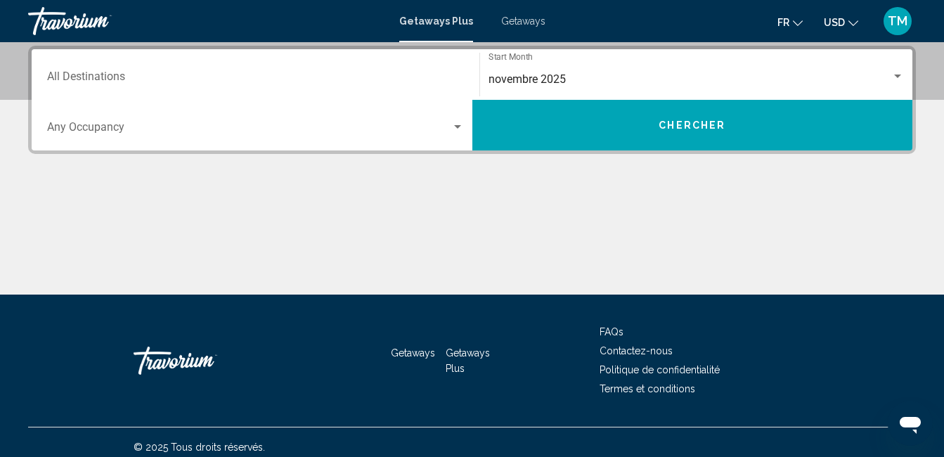
click at [283, 140] on div "Occupancy Any Occupancy" at bounding box center [255, 125] width 417 height 44
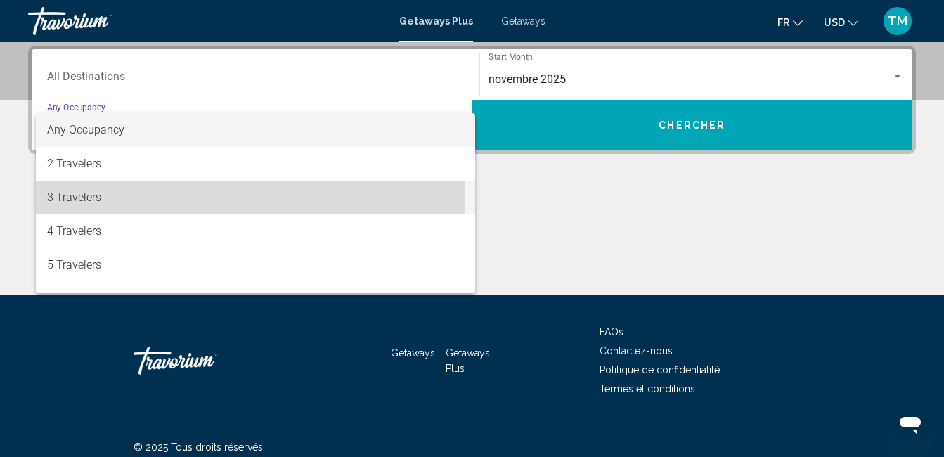
click at [219, 199] on span "3 Travelers" at bounding box center [255, 198] width 417 height 34
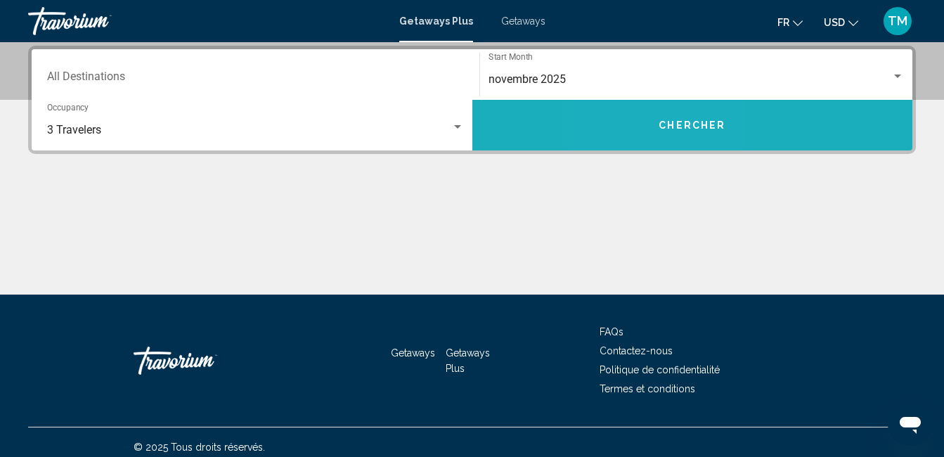
click at [651, 127] on button "Chercher" at bounding box center [692, 125] width 441 height 51
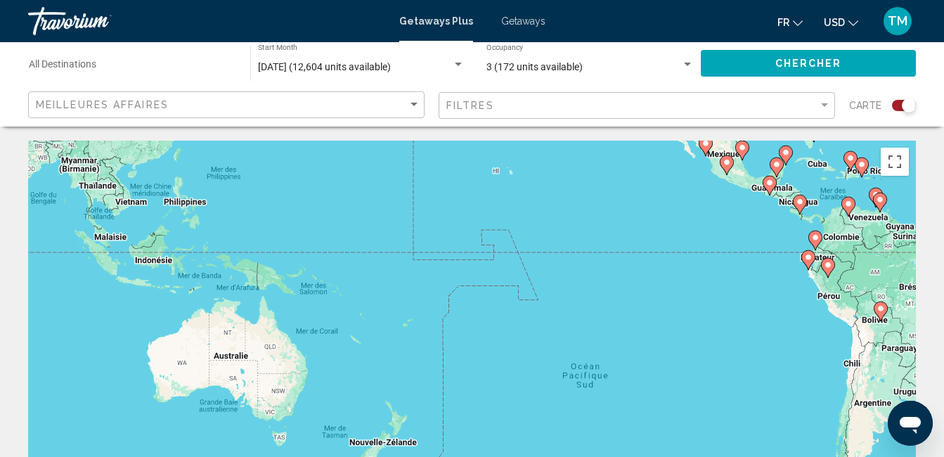
drag, startPoint x: 376, startPoint y: 315, endPoint x: 904, endPoint y: 96, distance: 571.5
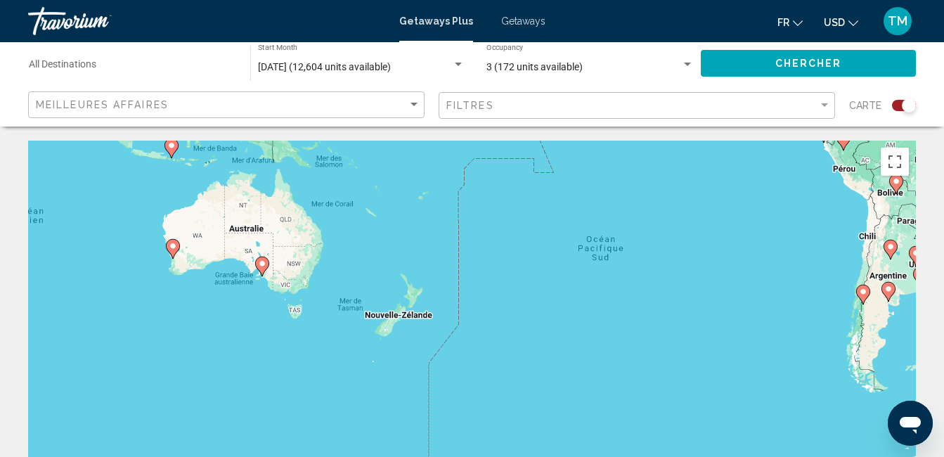
drag, startPoint x: 548, startPoint y: 366, endPoint x: 564, endPoint y: 234, distance: 132.5
click at [564, 234] on div "Pour activer le glissement avec le clavier, appuyez sur Alt+Entrée. Une fois ce…" at bounding box center [472, 352] width 888 height 422
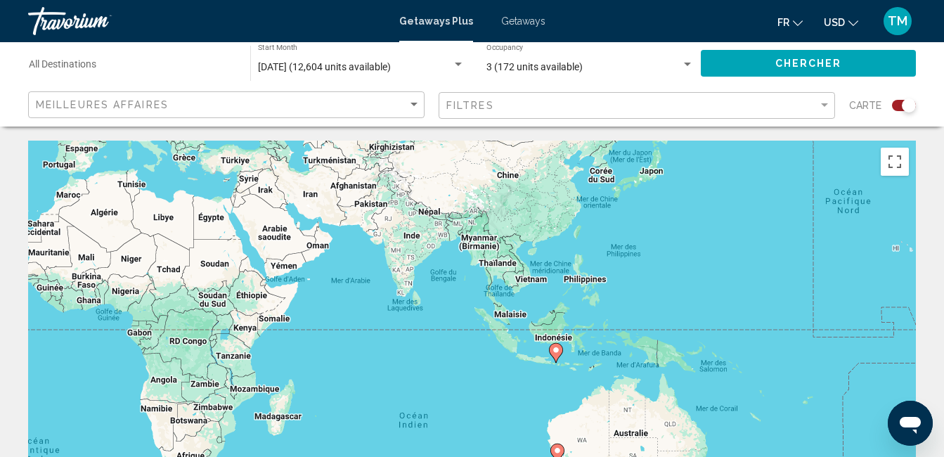
drag, startPoint x: 1395, startPoint y: 633, endPoint x: 908, endPoint y: 436, distance: 524.9
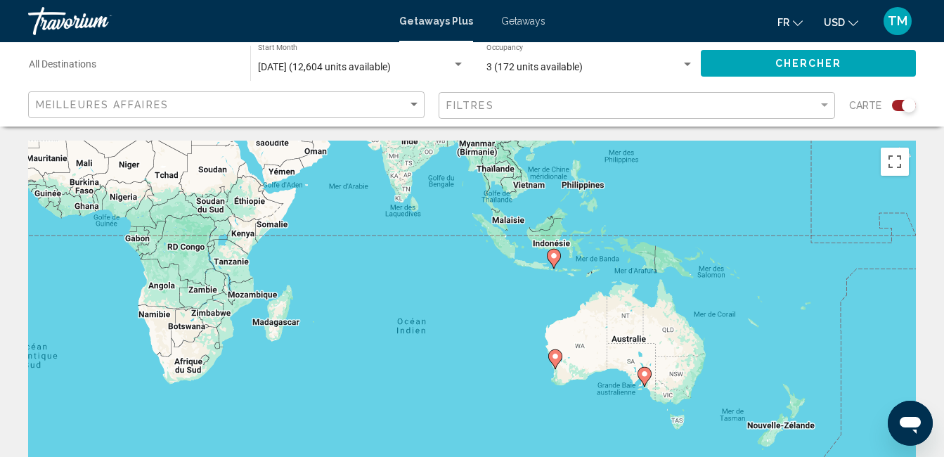
drag, startPoint x: 455, startPoint y: 301, endPoint x: 917, endPoint y: 337, distance: 463.4
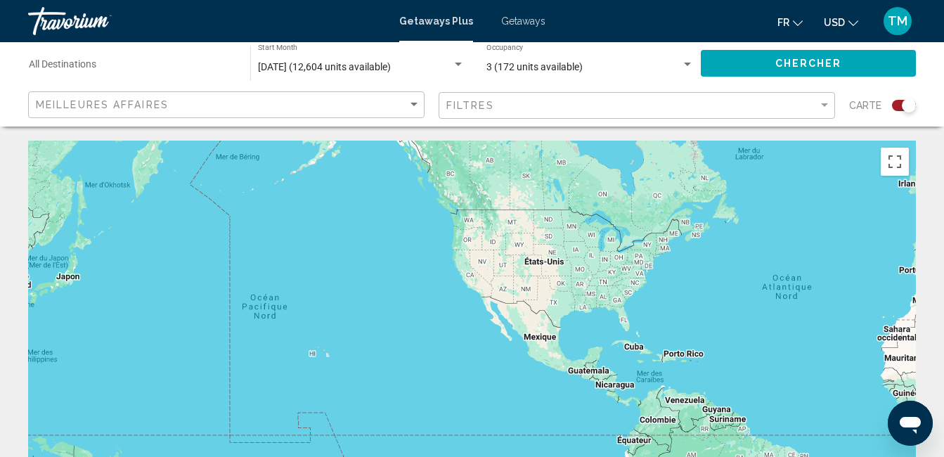
drag, startPoint x: 147, startPoint y: 313, endPoint x: 922, endPoint y: 487, distance: 794.2
click at [922, 456] on html "Passer au contenu principal Getaways Plus Getaways fr English Español Français …" at bounding box center [472, 228] width 944 height 457
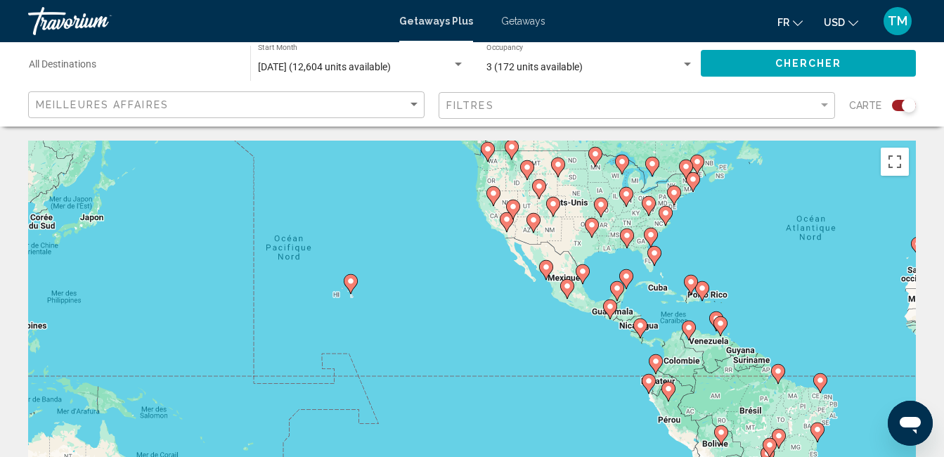
drag, startPoint x: 802, startPoint y: 259, endPoint x: 828, endPoint y: 201, distance: 63.0
click at [828, 201] on div "Pour activer le glissement avec le clavier, appuyez sur Alt+Entrée. Une fois ce…" at bounding box center [472, 352] width 888 height 422
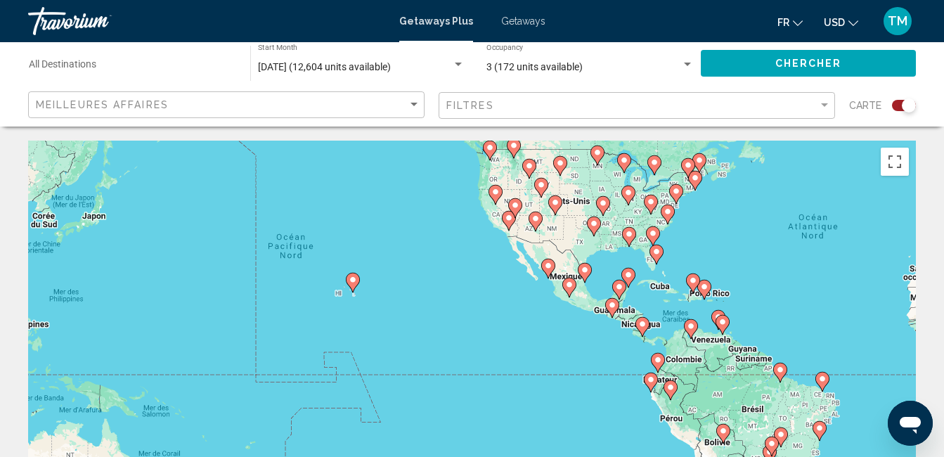
click at [352, 281] on image "Main content" at bounding box center [353, 280] width 8 height 8
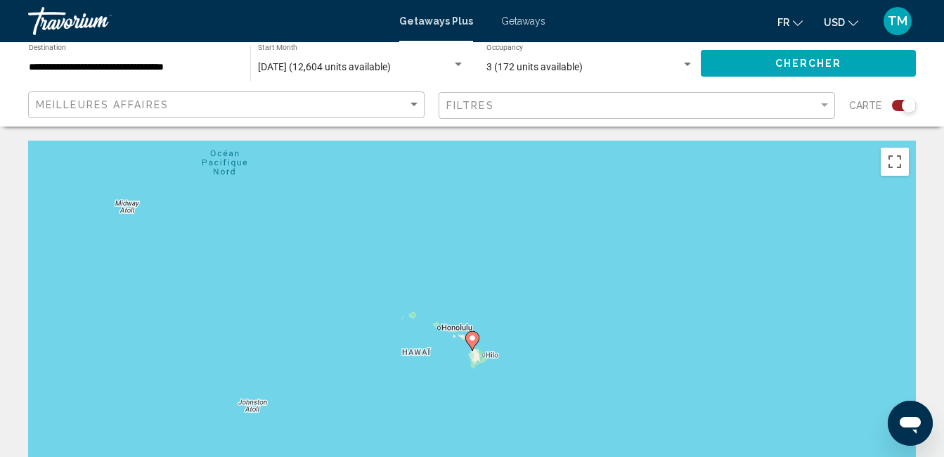
click at [475, 337] on image "Main content" at bounding box center [472, 338] width 8 height 8
type input "**********"
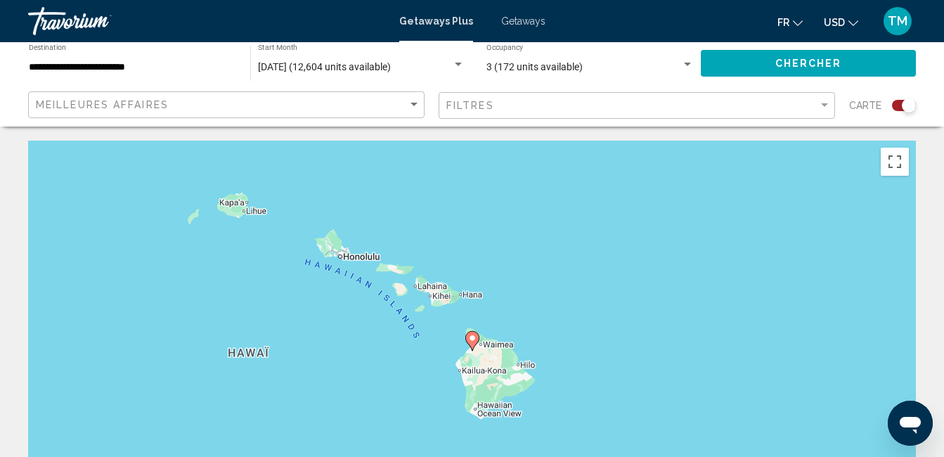
click at [472, 336] on image "Main content" at bounding box center [472, 338] width 8 height 8
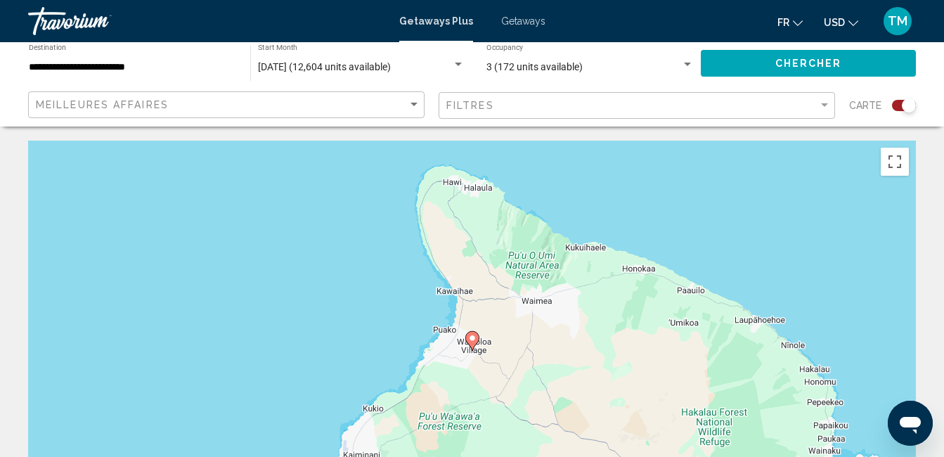
click at [472, 340] on image "Main content" at bounding box center [472, 338] width 8 height 8
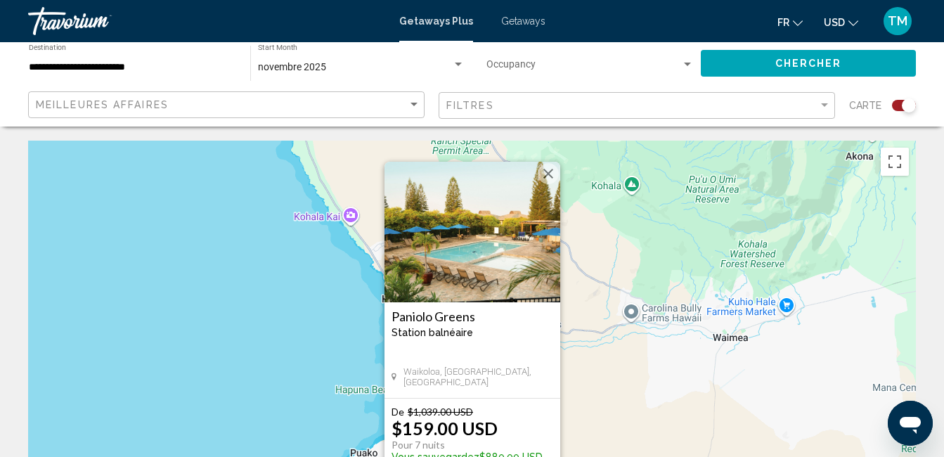
click at [447, 314] on h3 "Paniolo Greens" at bounding box center [473, 316] width 162 height 14
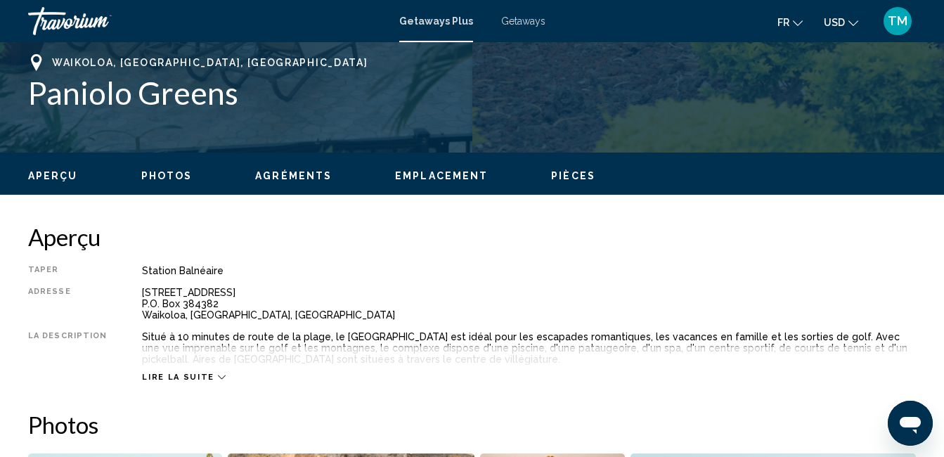
scroll to position [570, 0]
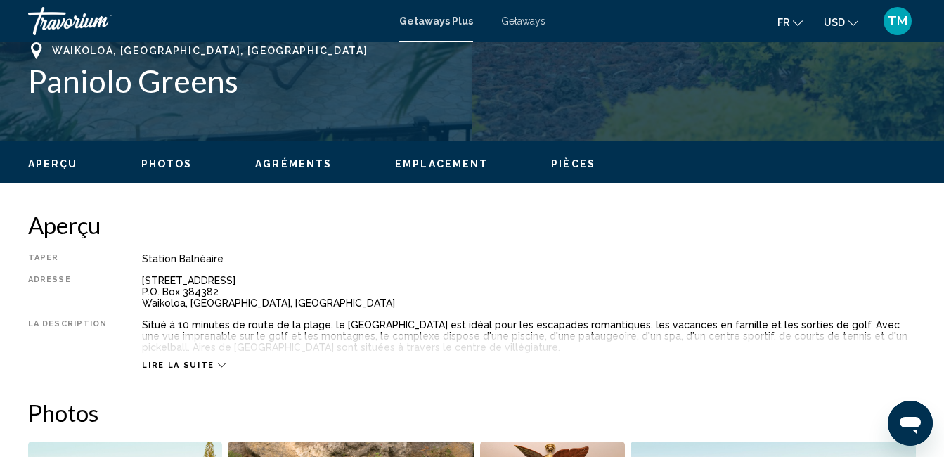
click at [161, 154] on div "Aperçu Photos Agréments Emplacement Pièces Rechercher" at bounding box center [472, 163] width 944 height 44
click at [168, 162] on span "Photos" at bounding box center [166, 163] width 51 height 11
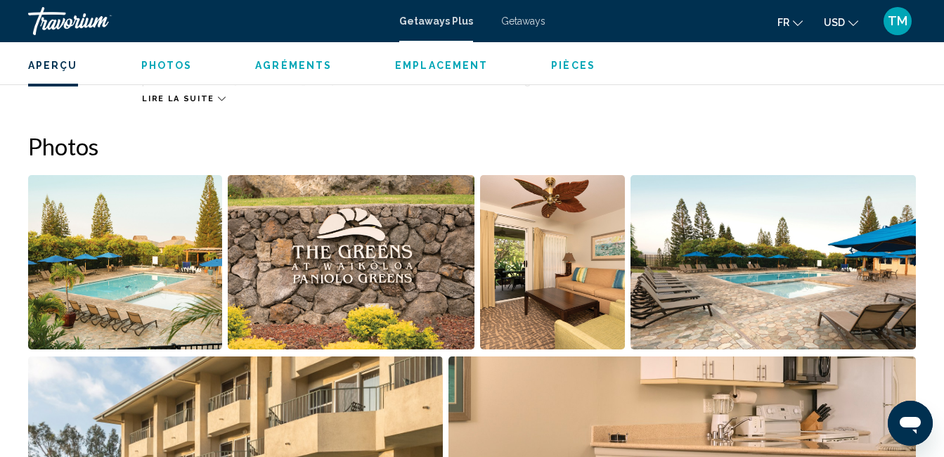
scroll to position [884, 0]
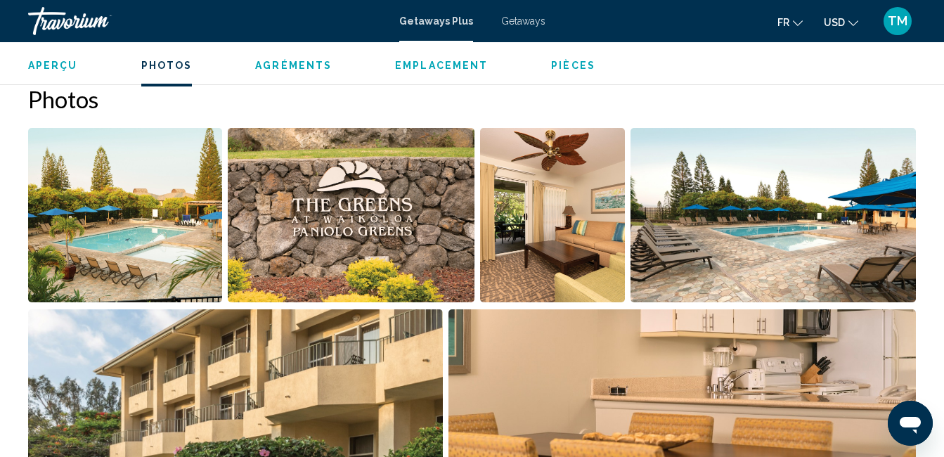
click at [202, 255] on img "Open full-screen image slider" at bounding box center [125, 215] width 194 height 174
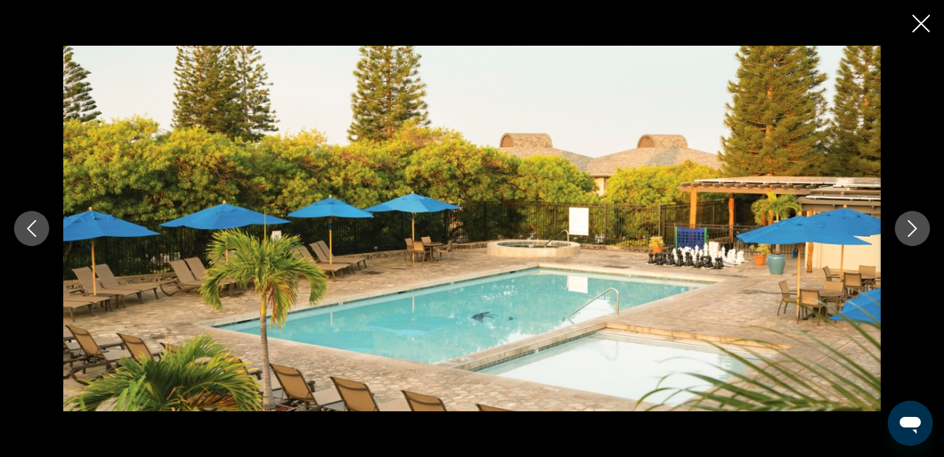
click at [917, 223] on icon "Next image" at bounding box center [912, 228] width 17 height 17
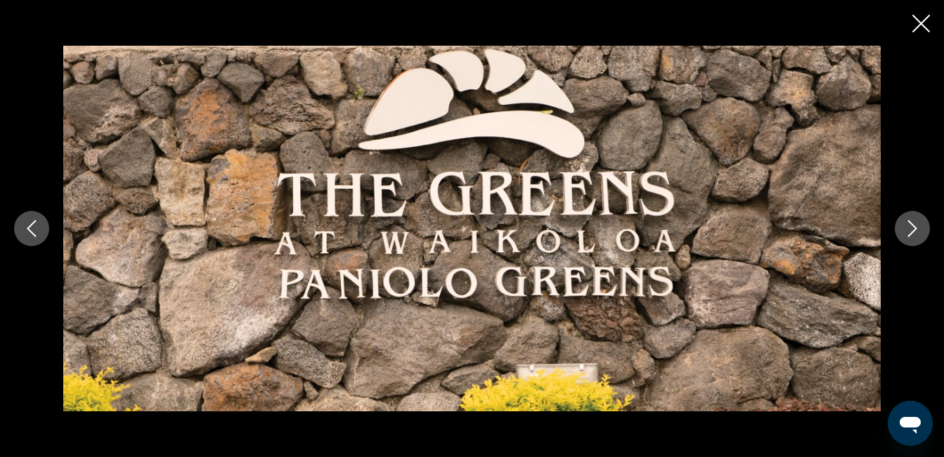
click at [917, 223] on icon "Next image" at bounding box center [912, 228] width 17 height 17
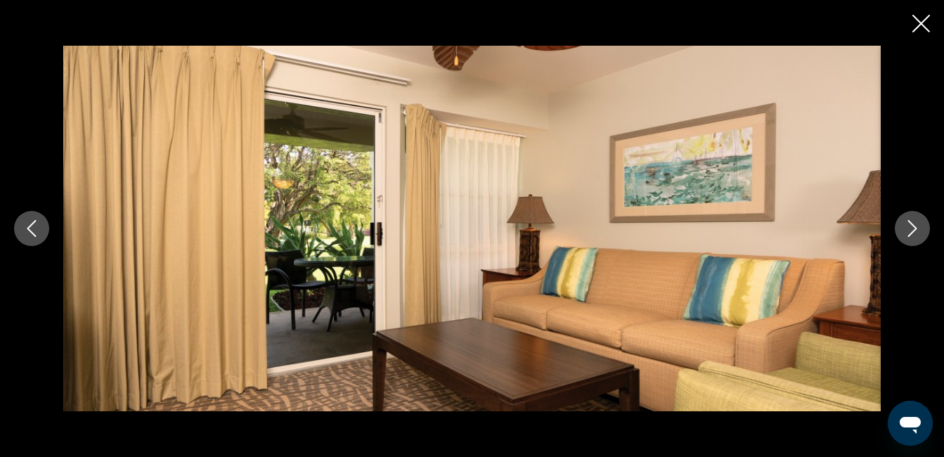
click at [917, 223] on icon "Next image" at bounding box center [912, 228] width 17 height 17
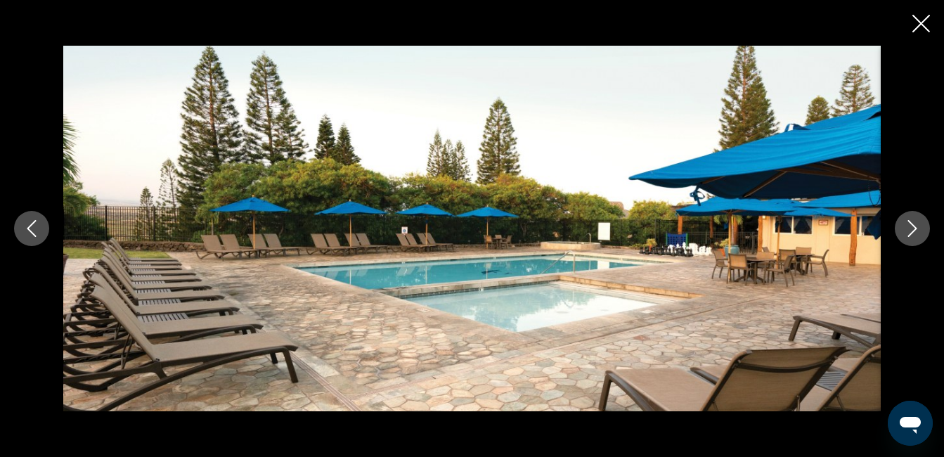
click at [917, 223] on icon "Next image" at bounding box center [912, 228] width 17 height 17
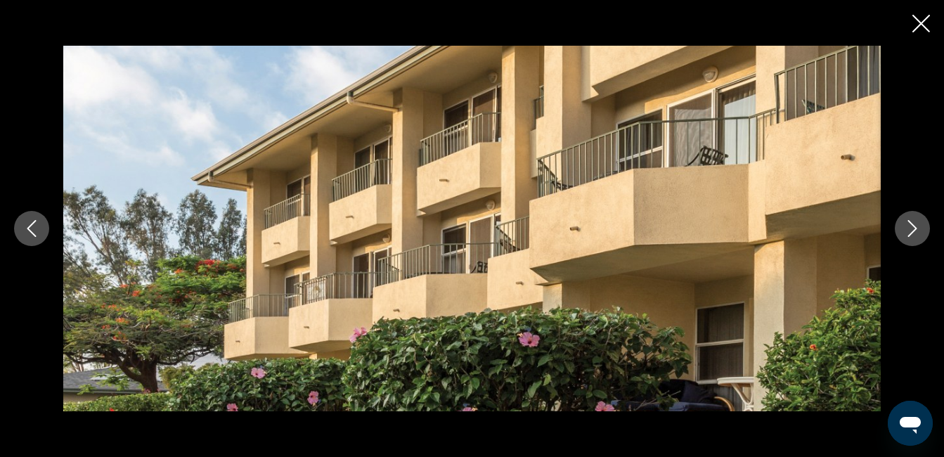
click at [917, 223] on icon "Next image" at bounding box center [912, 228] width 17 height 17
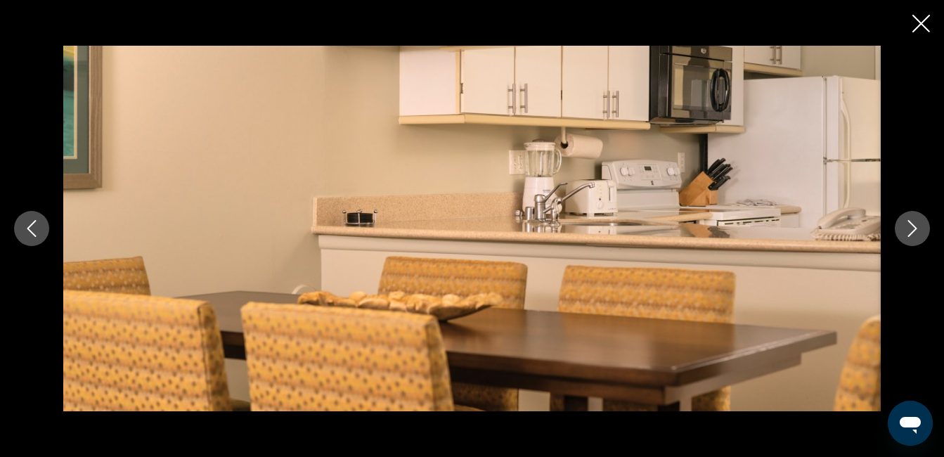
click at [917, 223] on icon "Next image" at bounding box center [912, 228] width 17 height 17
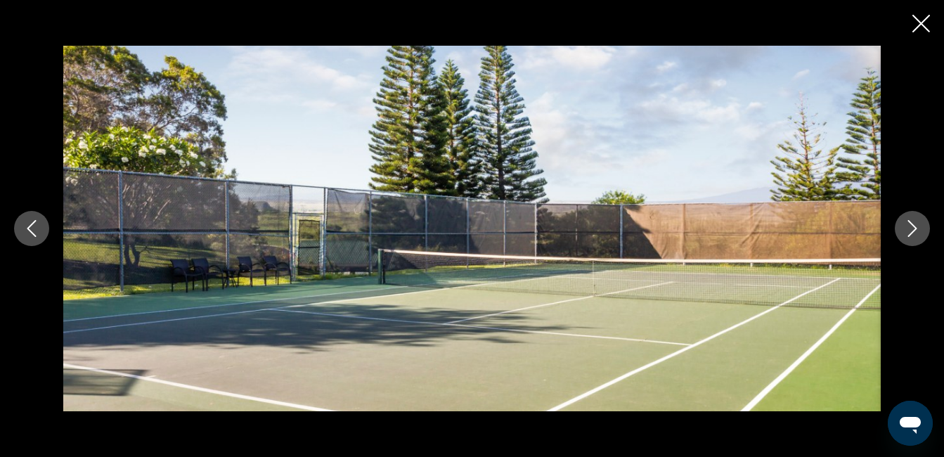
click at [917, 223] on icon "Next image" at bounding box center [912, 228] width 17 height 17
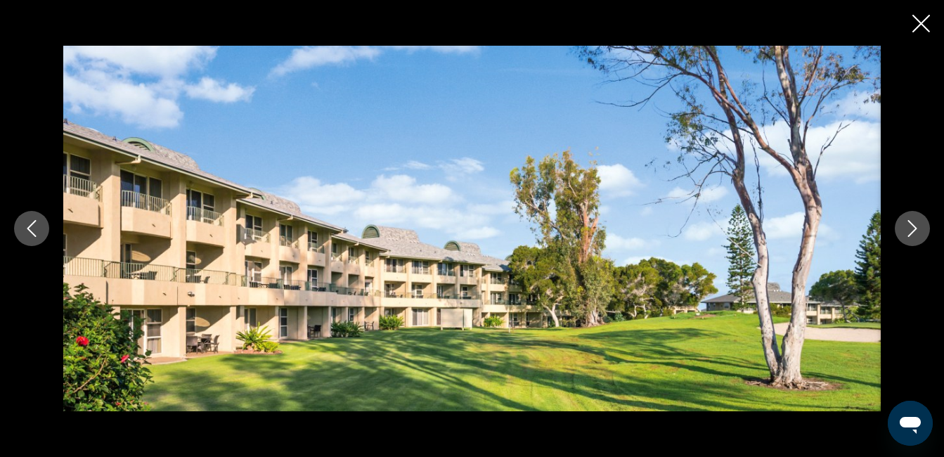
click at [917, 223] on icon "Next image" at bounding box center [912, 228] width 17 height 17
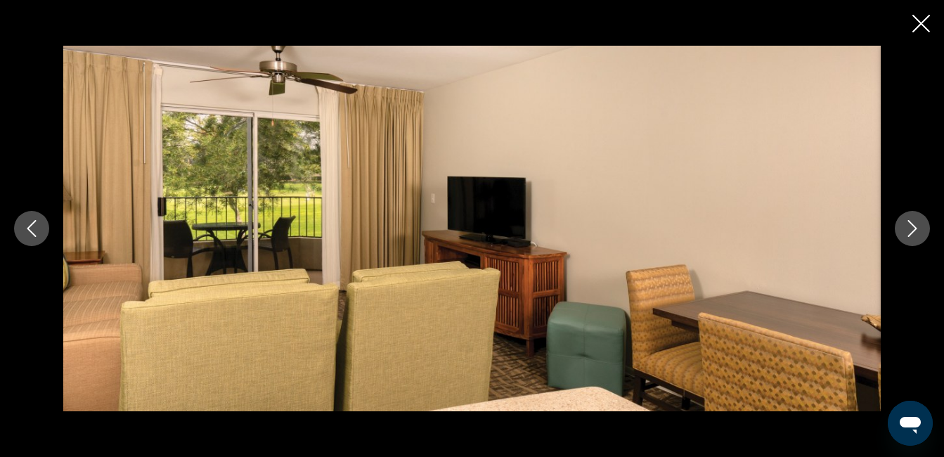
click at [917, 223] on icon "Next image" at bounding box center [912, 228] width 17 height 17
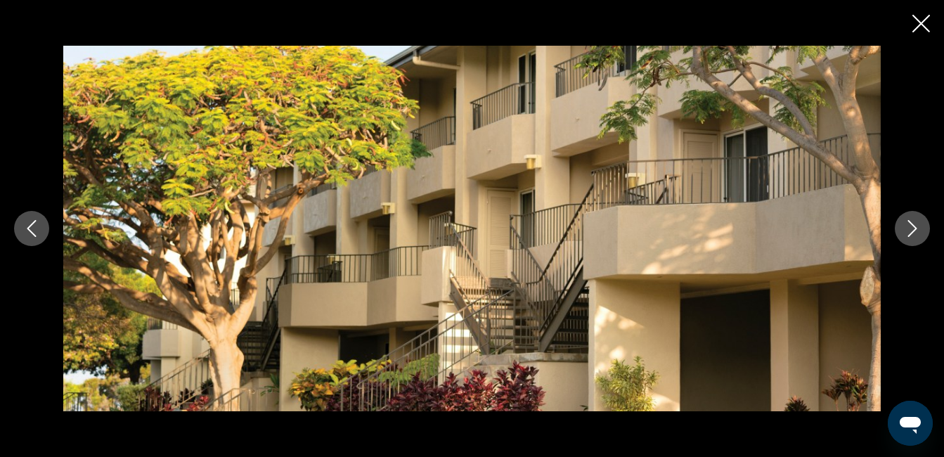
click at [917, 223] on icon "Next image" at bounding box center [912, 228] width 17 height 17
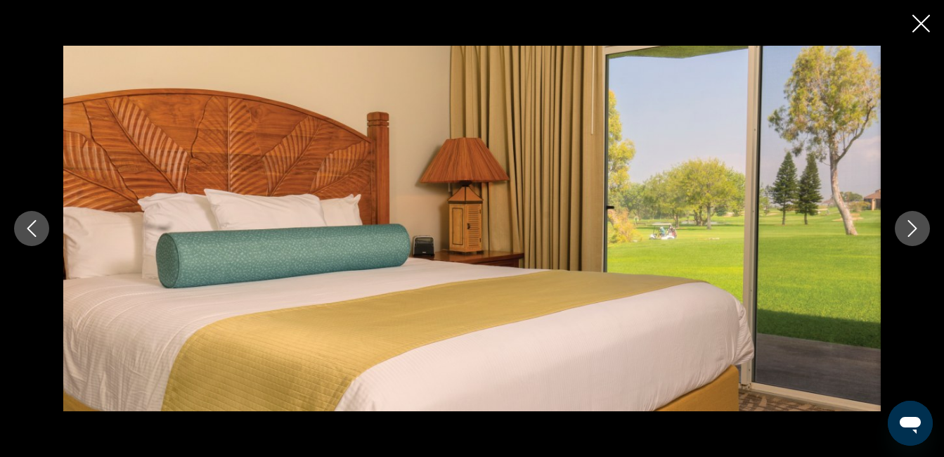
click at [917, 223] on icon "Next image" at bounding box center [912, 228] width 17 height 17
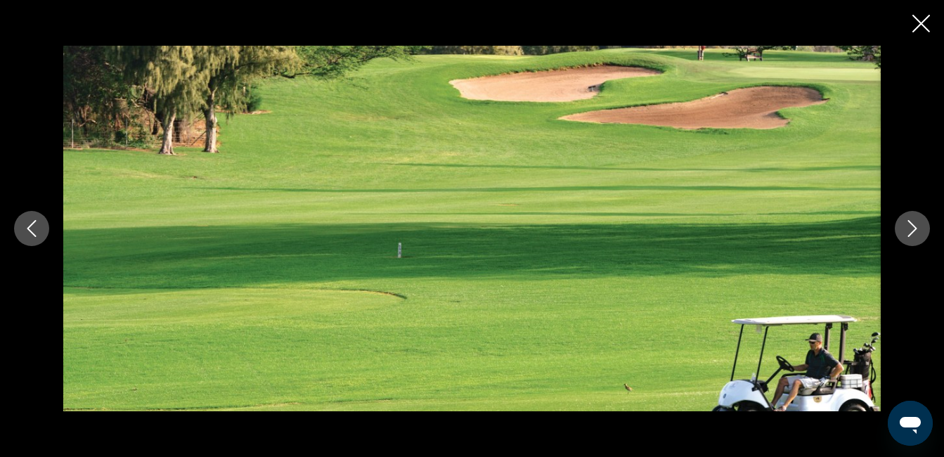
click at [917, 223] on icon "Next image" at bounding box center [912, 228] width 17 height 17
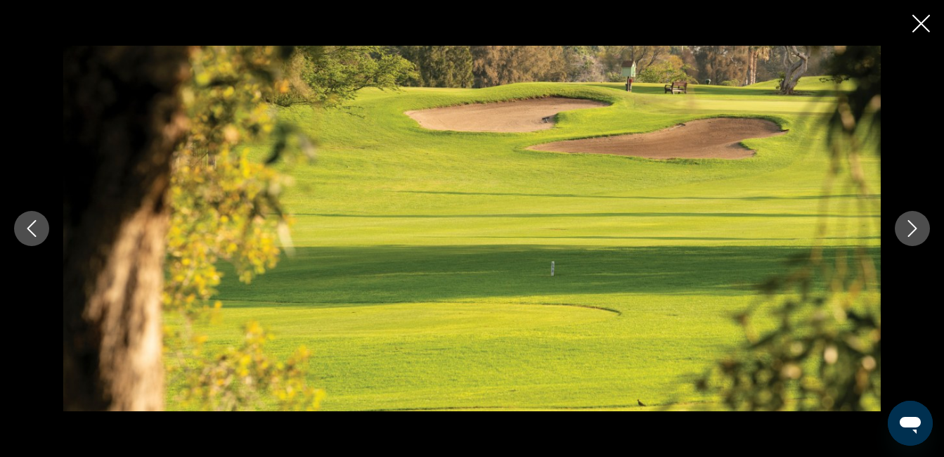
click at [917, 223] on icon "Next image" at bounding box center [912, 228] width 17 height 17
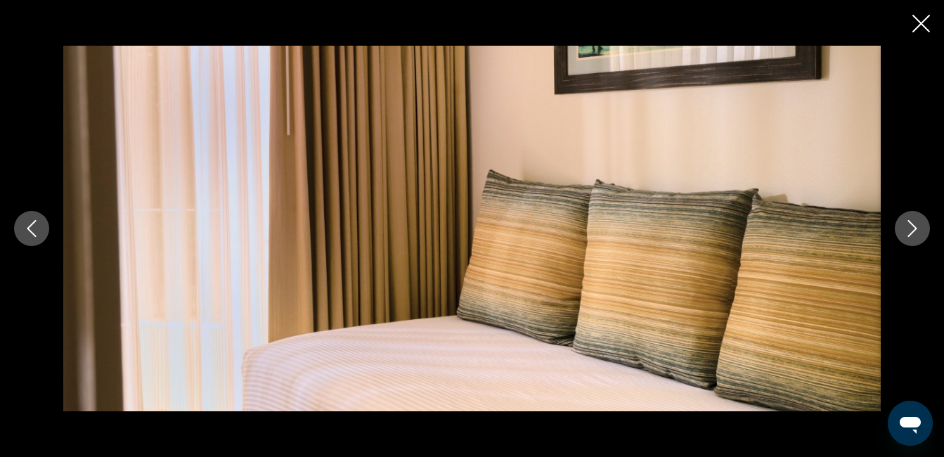
click at [917, 223] on icon "Next image" at bounding box center [912, 228] width 17 height 17
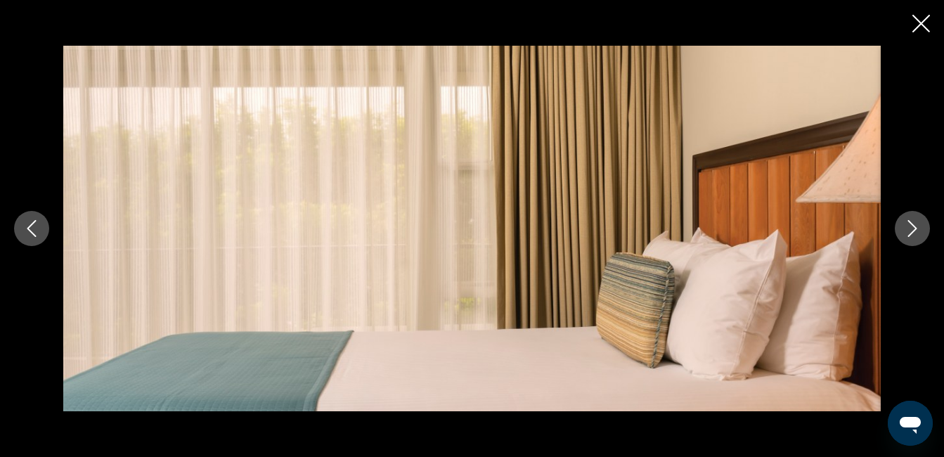
click at [917, 223] on icon "Next image" at bounding box center [912, 228] width 17 height 17
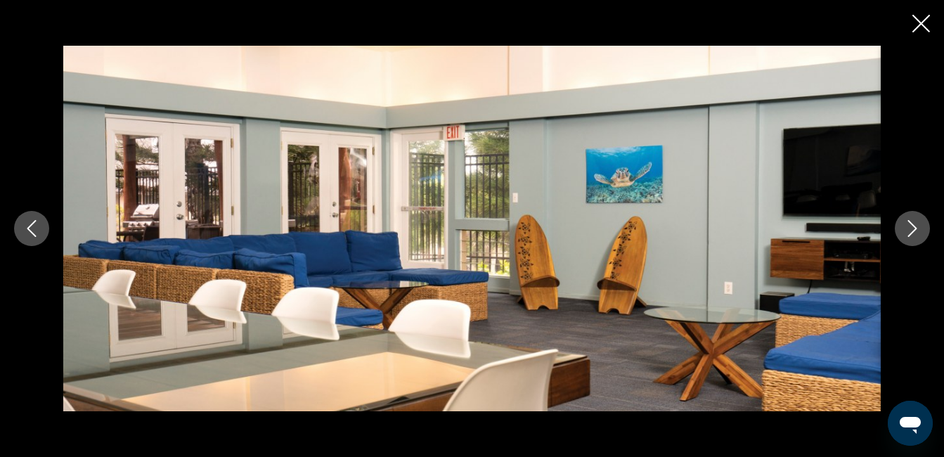
click at [917, 223] on icon "Next image" at bounding box center [912, 228] width 17 height 17
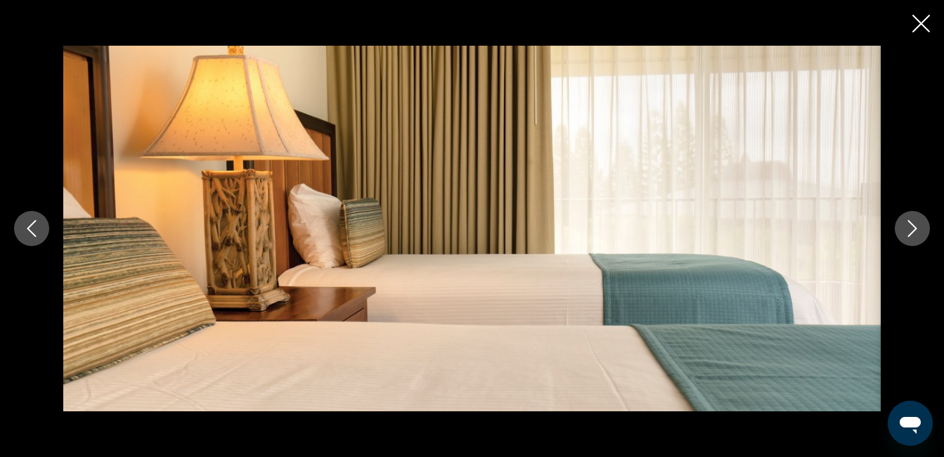
click at [917, 223] on icon "Next image" at bounding box center [912, 228] width 17 height 17
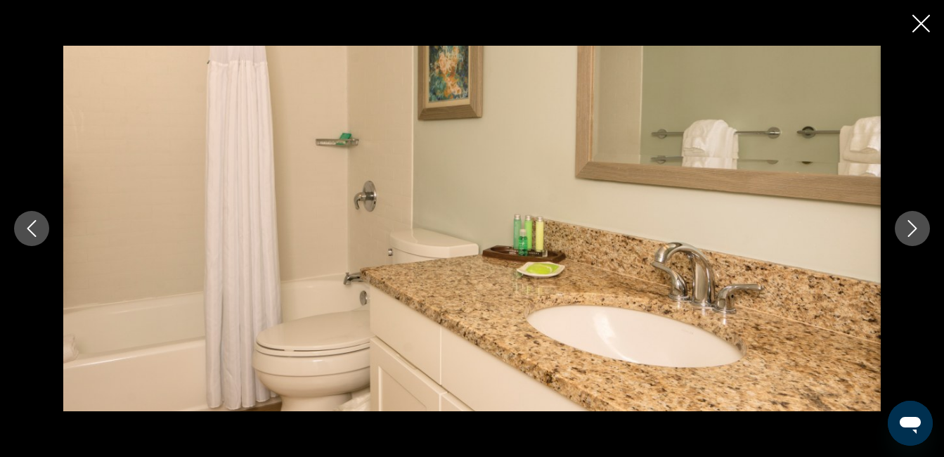
click at [917, 223] on icon "Next image" at bounding box center [912, 228] width 17 height 17
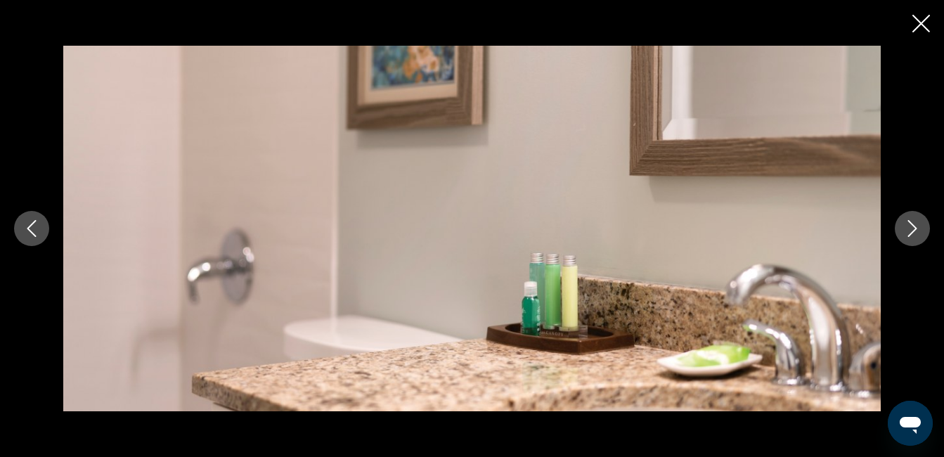
click at [917, 223] on icon "Next image" at bounding box center [912, 228] width 17 height 17
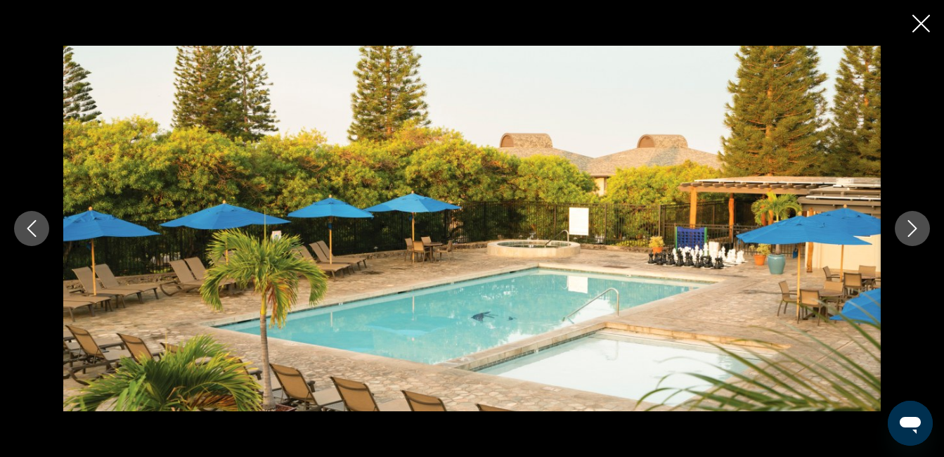
click at [918, 18] on icon "Close slideshow" at bounding box center [922, 24] width 18 height 18
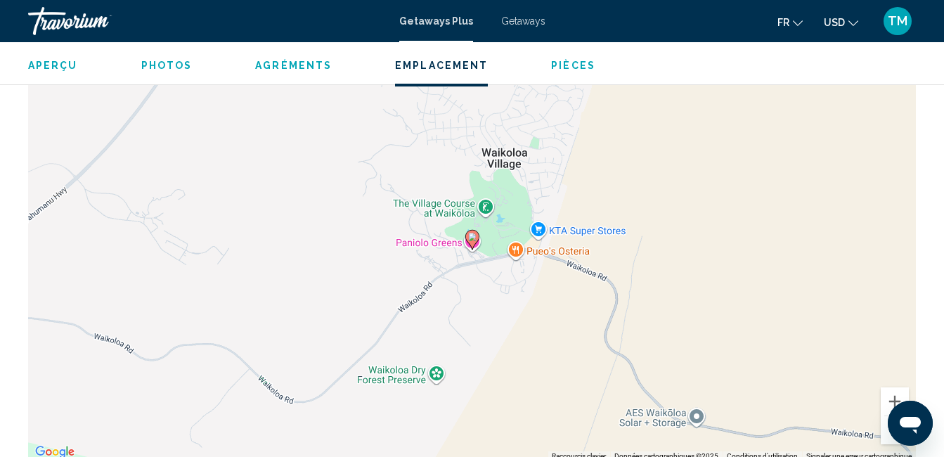
scroll to position [2454, 0]
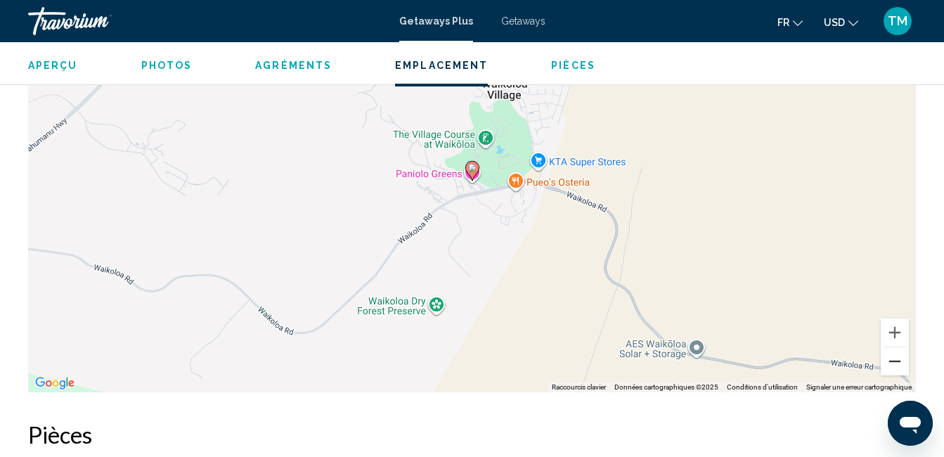
click at [892, 360] on button "Zoom arrière" at bounding box center [895, 361] width 28 height 28
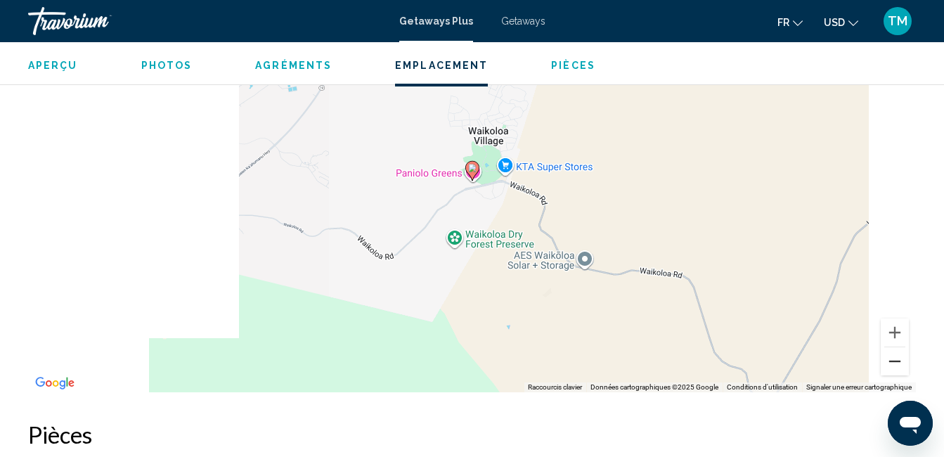
click at [892, 360] on button "Zoom arrière" at bounding box center [895, 361] width 28 height 28
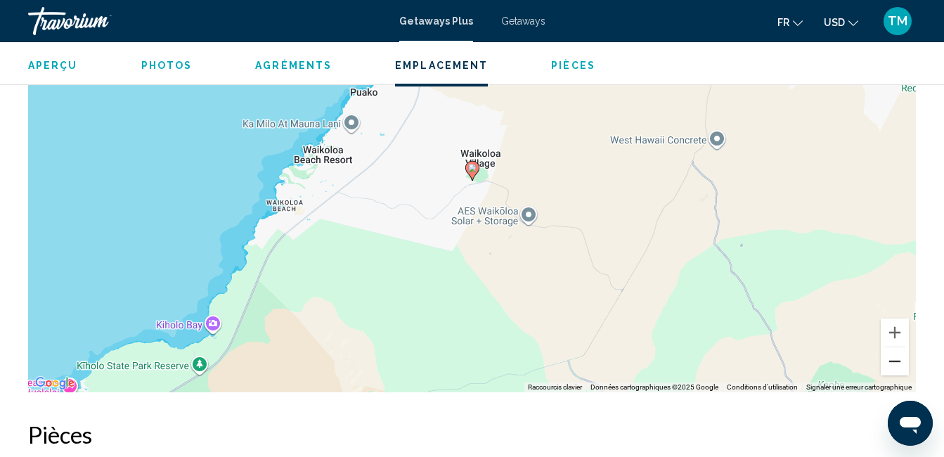
click at [892, 359] on button "Zoom arrière" at bounding box center [895, 361] width 28 height 28
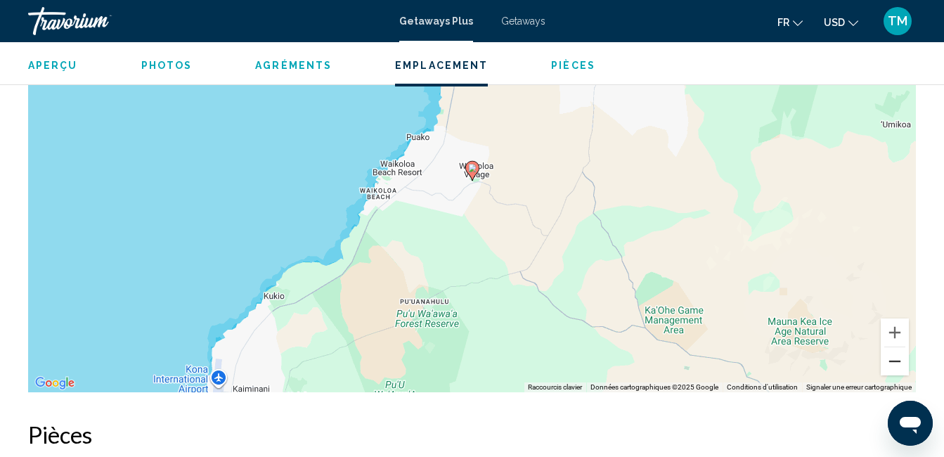
click at [892, 359] on button "Zoom arrière" at bounding box center [895, 361] width 28 height 28
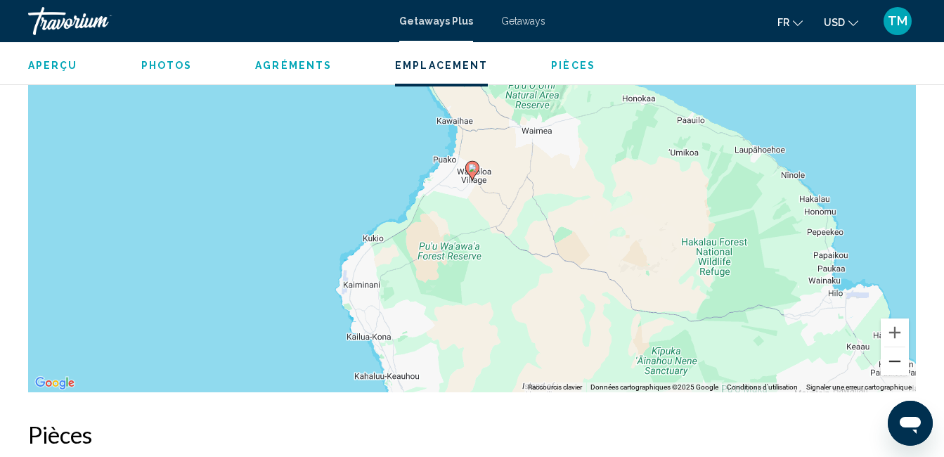
click at [889, 359] on button "Zoom arrière" at bounding box center [895, 361] width 28 height 28
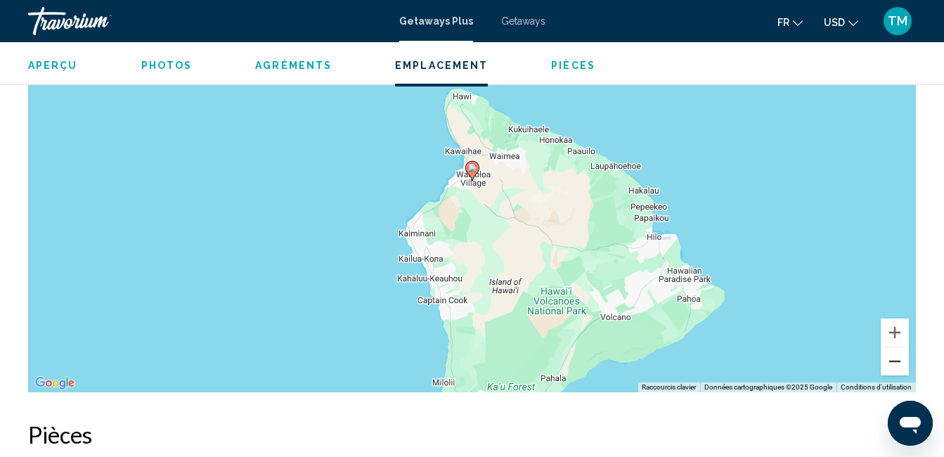
click at [889, 359] on button "Zoom arrière" at bounding box center [895, 361] width 28 height 28
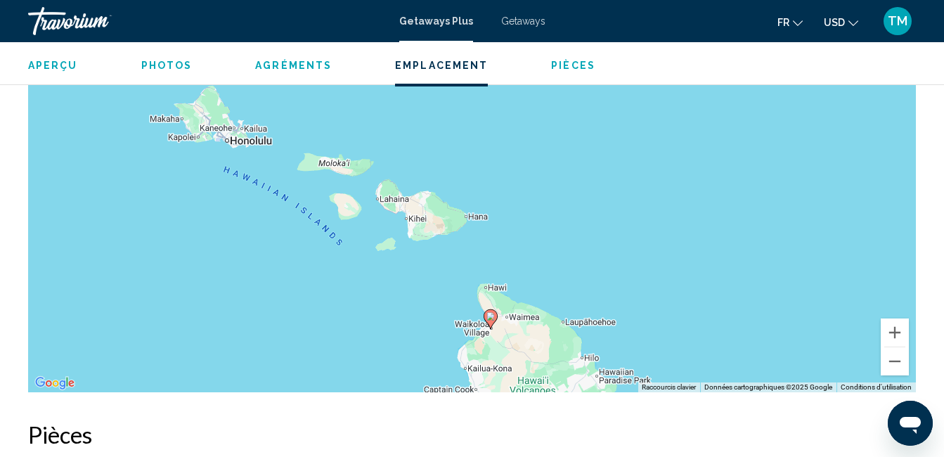
drag, startPoint x: 392, startPoint y: 148, endPoint x: 411, endPoint y: 297, distance: 151.0
click at [411, 297] on div "Pour activer le glissement avec le clavier, appuyez sur Alt+Entrée. Une fois ce…" at bounding box center [472, 181] width 888 height 422
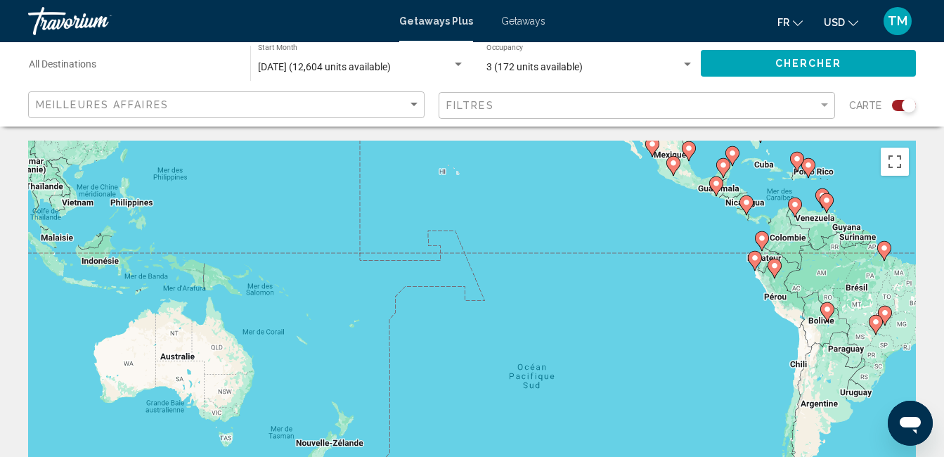
drag, startPoint x: 468, startPoint y: 380, endPoint x: 957, endPoint y: 155, distance: 538.0
click at [944, 155] on html "Passer au contenu principal Getaways Plus Getaways fr English Español Français …" at bounding box center [472, 228] width 944 height 457
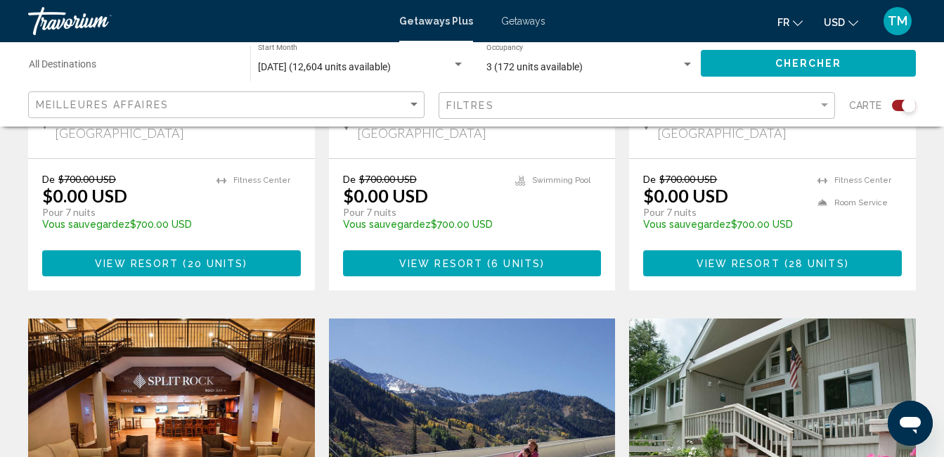
scroll to position [2294, 0]
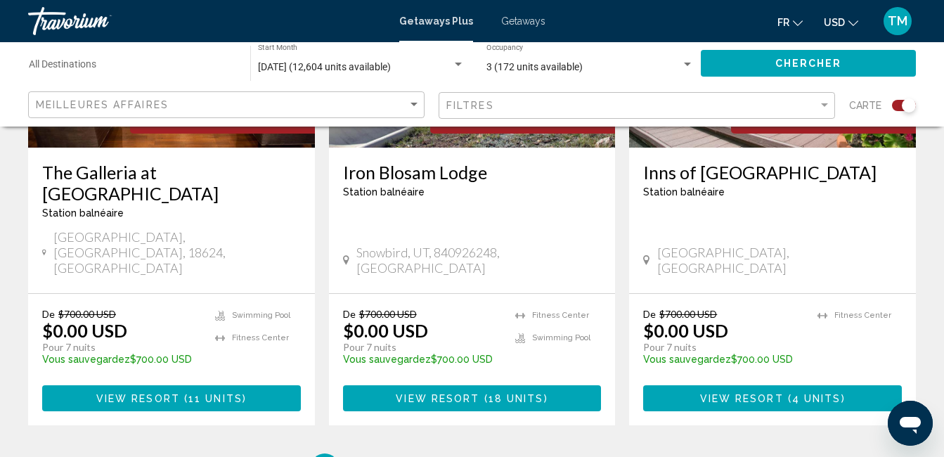
drag, startPoint x: 401, startPoint y: 376, endPoint x: 798, endPoint y: 484, distance: 411.7
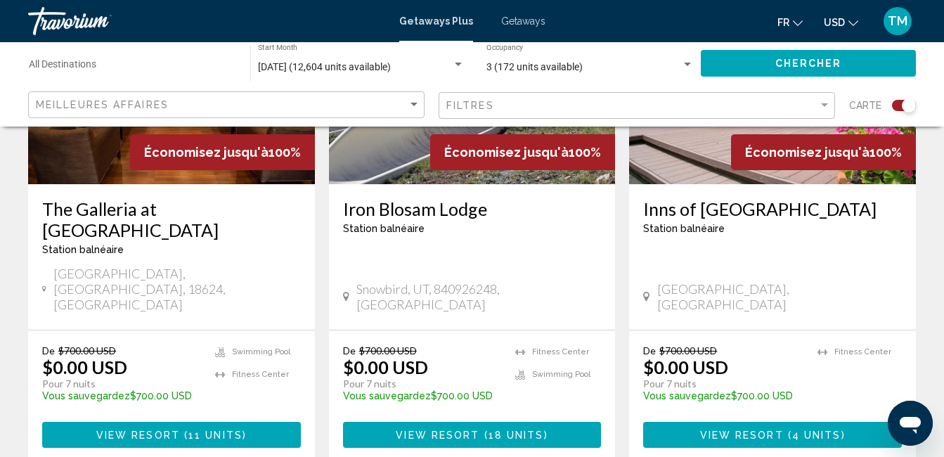
scroll to position [2200, 0]
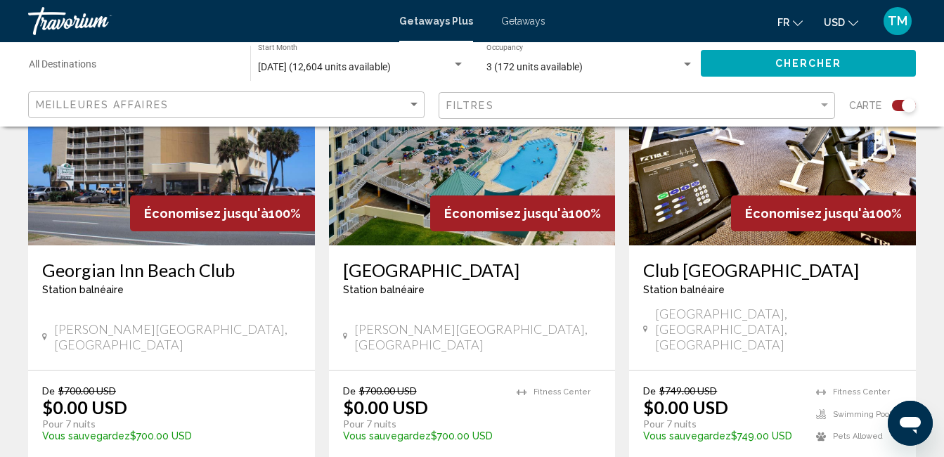
scroll to position [1600, 0]
